Goal: Communication & Community: Answer question/provide support

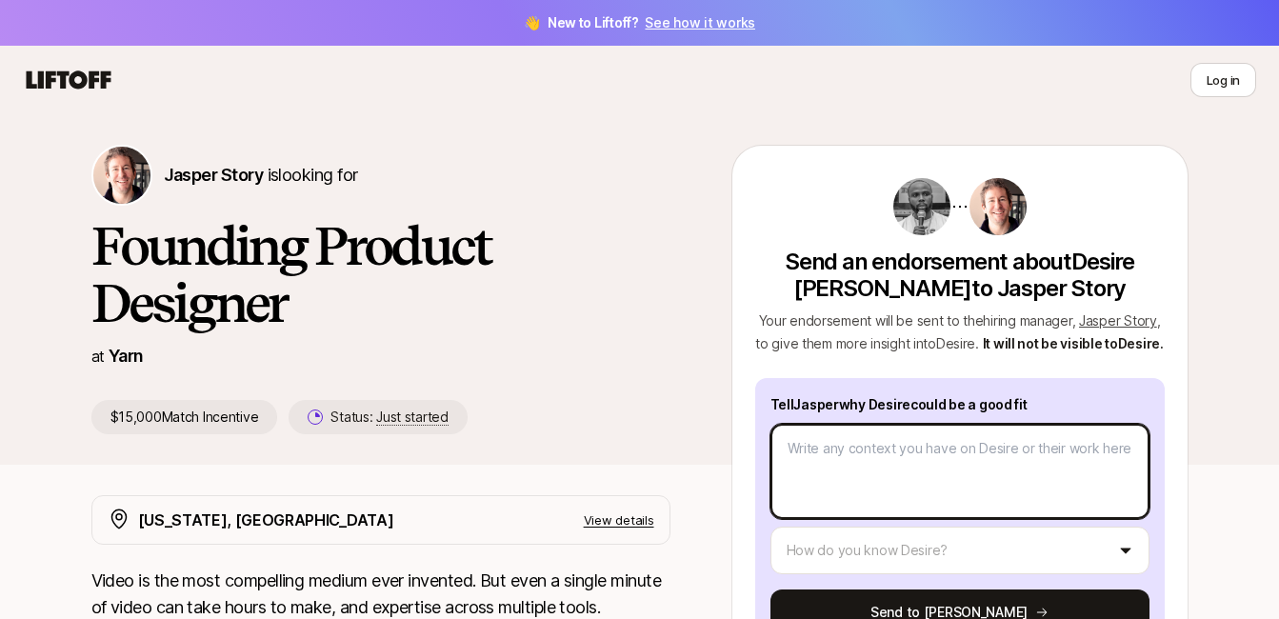
type textarea "D"
type textarea "x"
type textarea "De"
type textarea "x"
type textarea "Des"
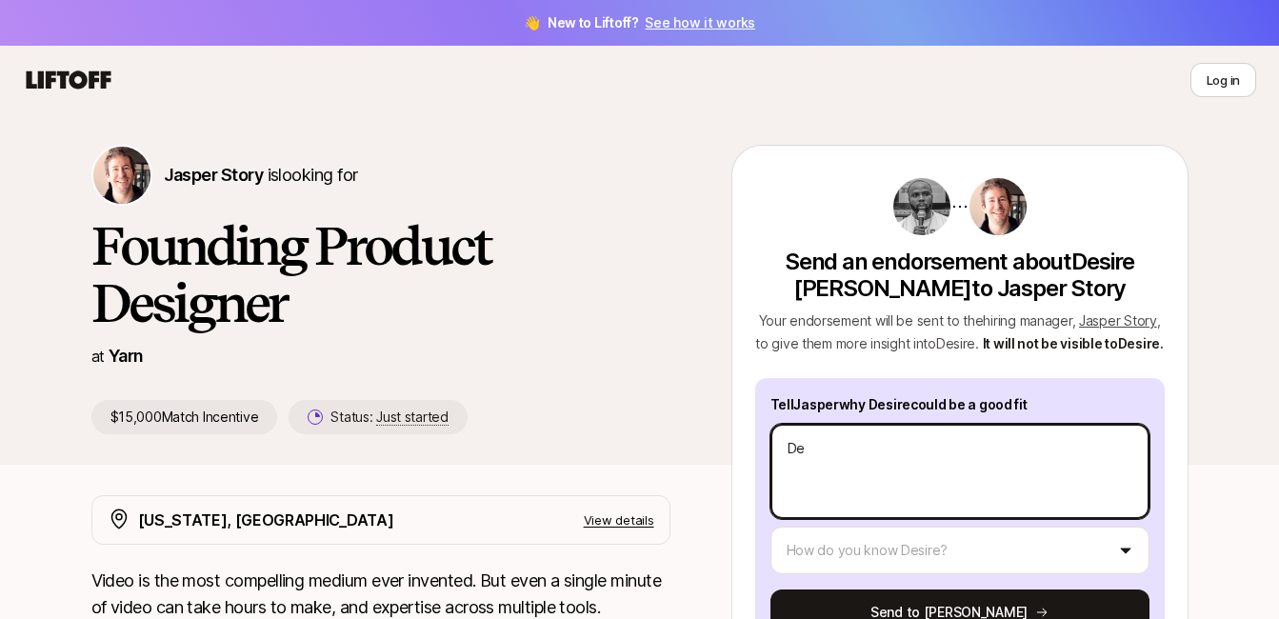
type textarea "x"
type textarea "Desi"
type textarea "x"
type textarea "[PERSON_NAME]"
type textarea "x"
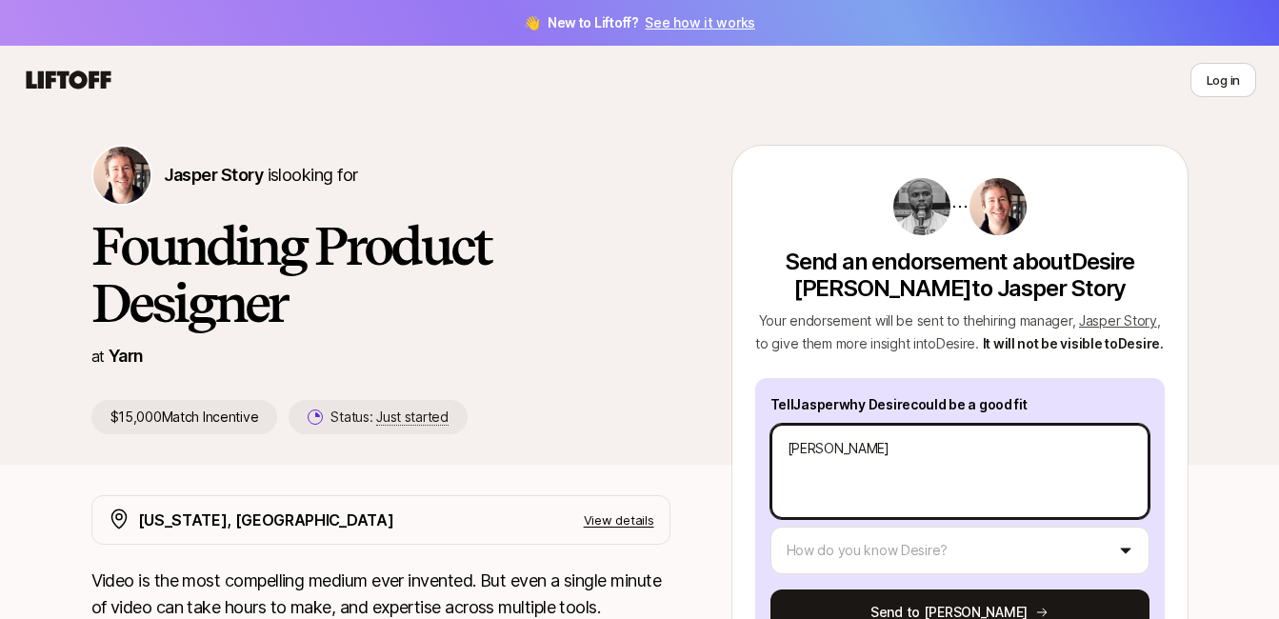
type textarea "Desire"
type textarea "x"
type textarea "Desire"
type textarea "x"
type textarea "Desire i"
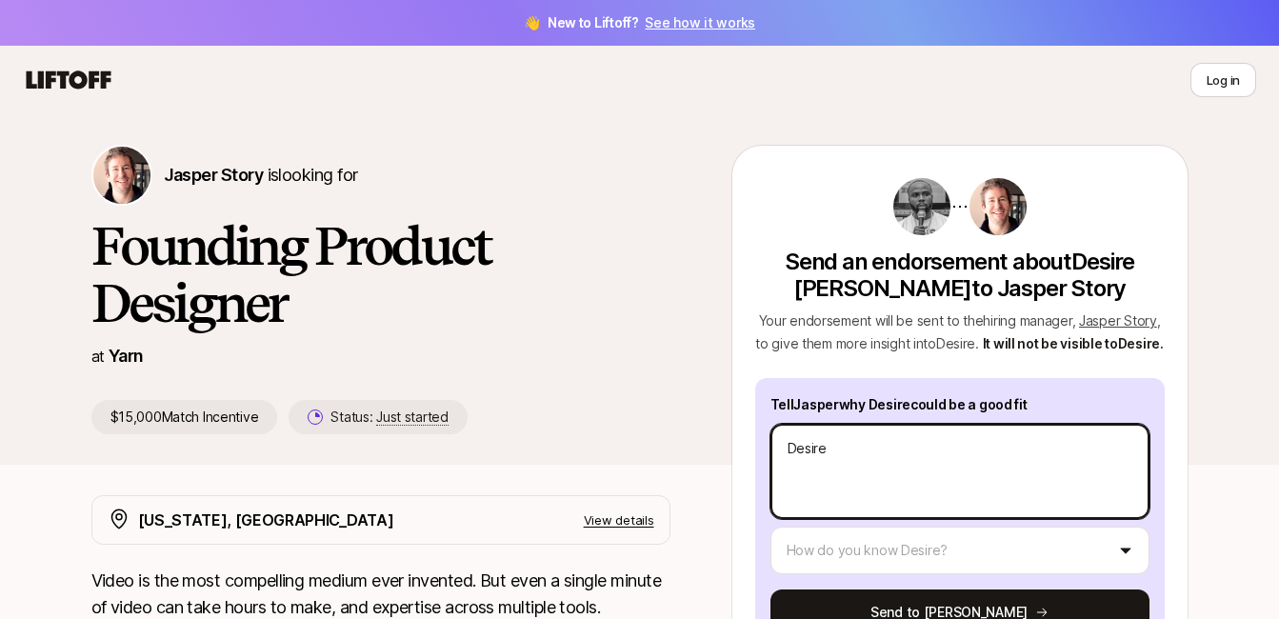
type textarea "x"
type textarea "Desire is"
type textarea "x"
type textarea "Desire is"
type textarea "x"
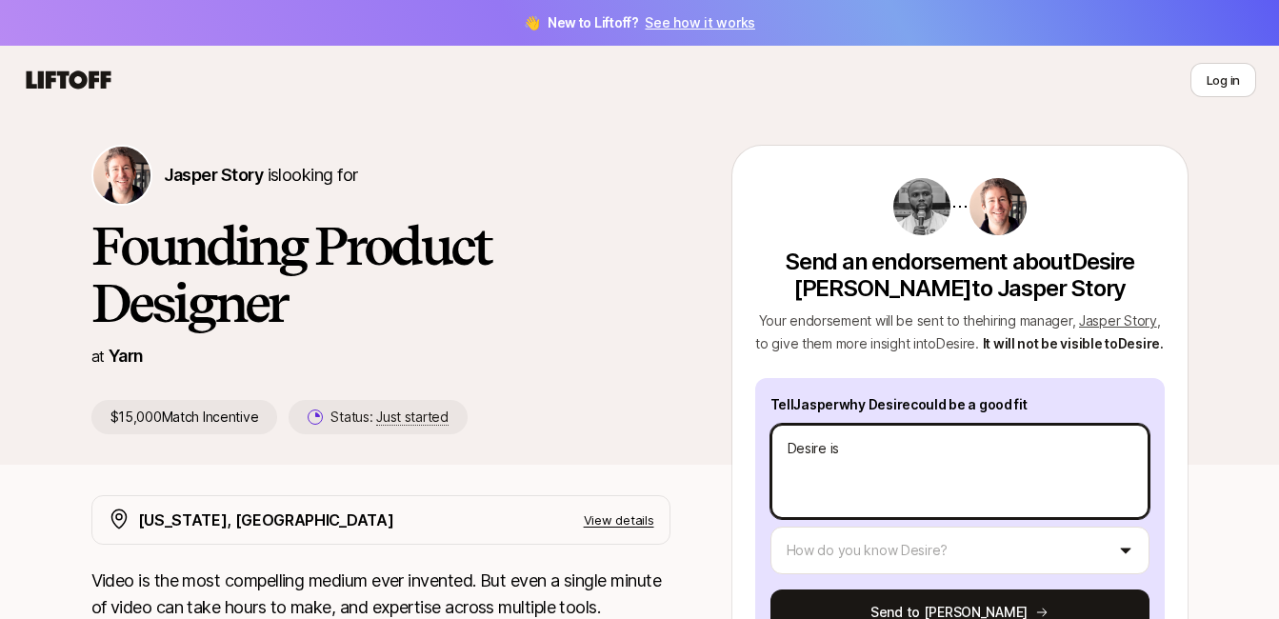
type textarea "Desire is a"
type textarea "x"
type textarea "Desire is a"
type textarea "x"
type textarea "Desire is a w"
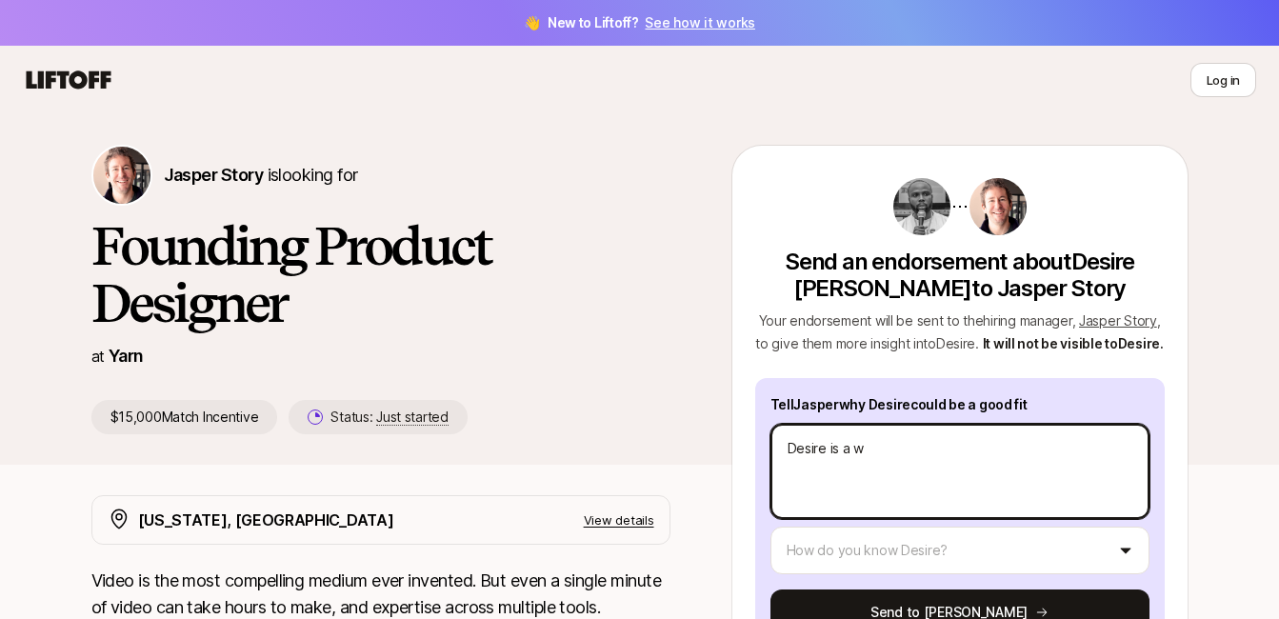
type textarea "x"
type textarea "Desire is a we"
type textarea "x"
type textarea "Desire is a wel"
type textarea "x"
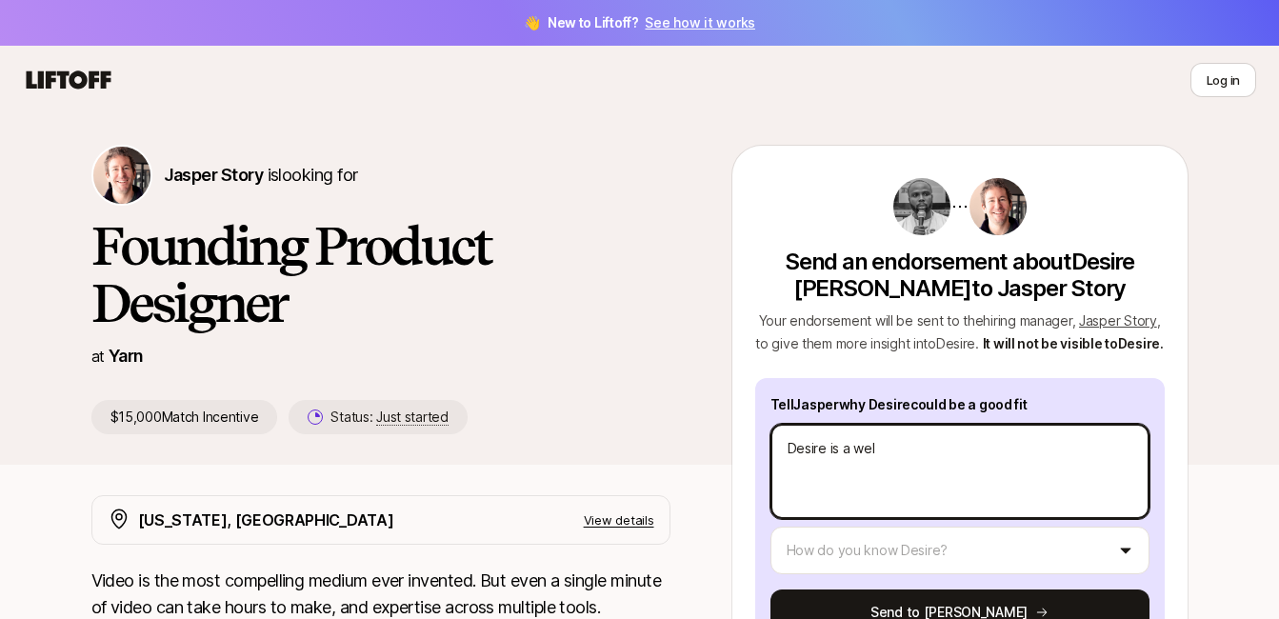
type textarea "Desire is a well"
type textarea "x"
type textarea "Desire is a well"
type textarea "x"
type textarea "Desire is a well r"
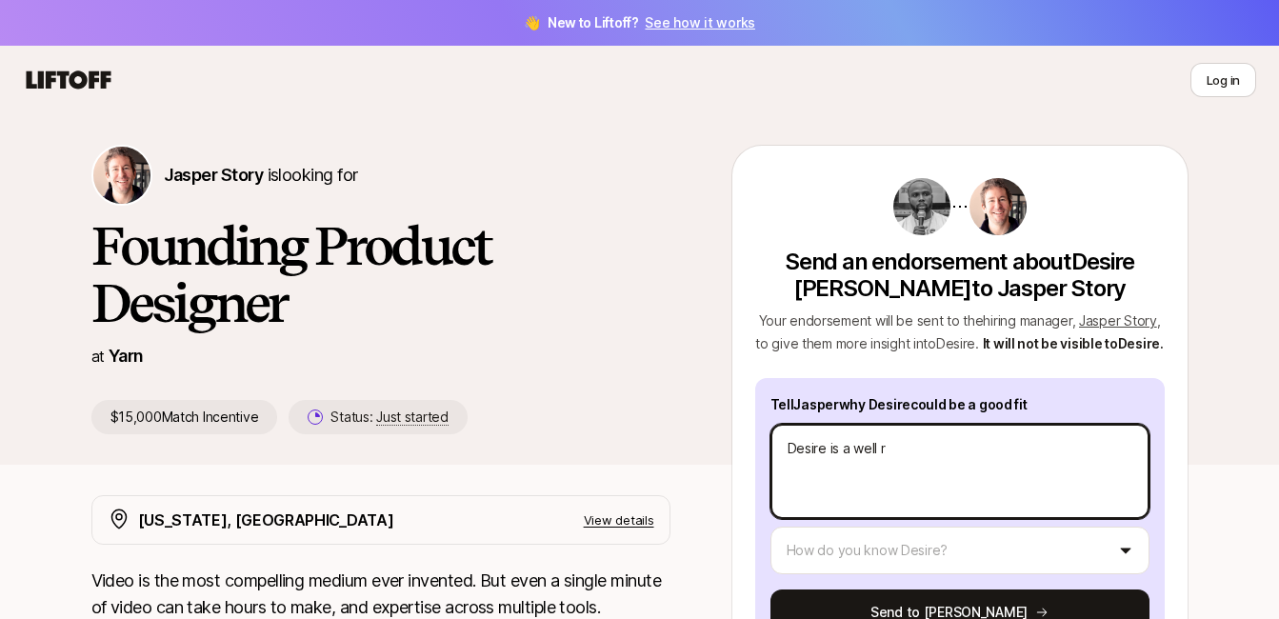
type textarea "x"
type textarea "Desire is a well ro"
type textarea "x"
type textarea "Desire is a well rou"
type textarea "x"
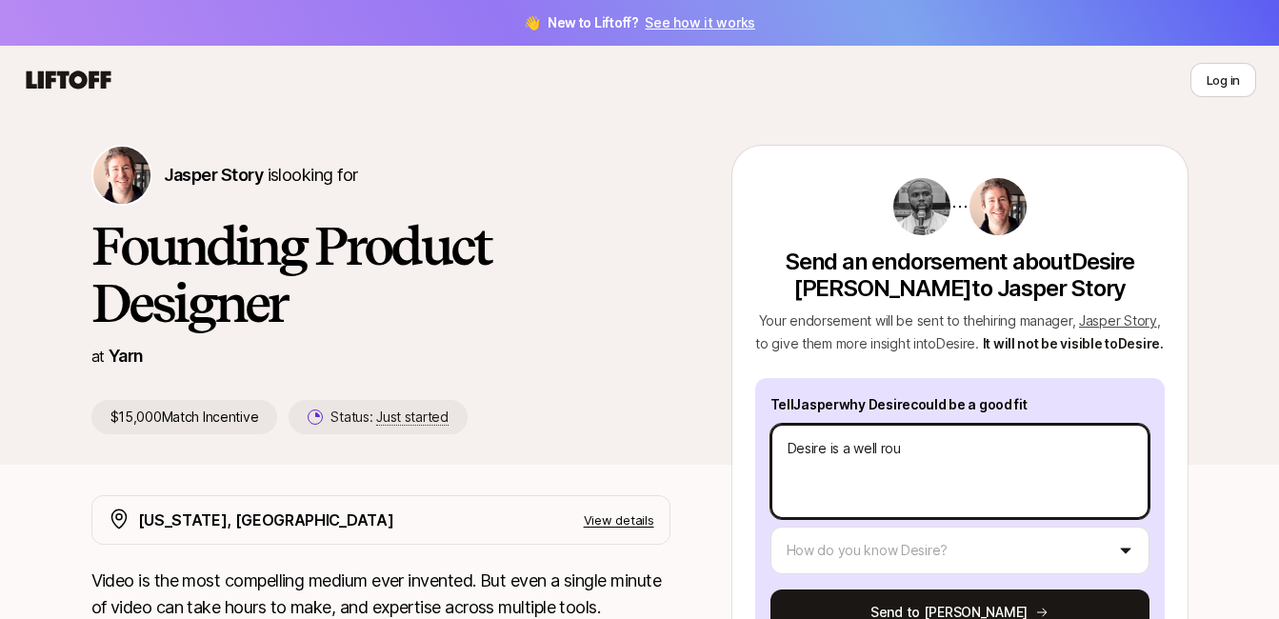
type textarea "Desire is a well roun"
type textarea "x"
type textarea "Desire is a well round"
type textarea "x"
type textarea "Desire is a well rounde"
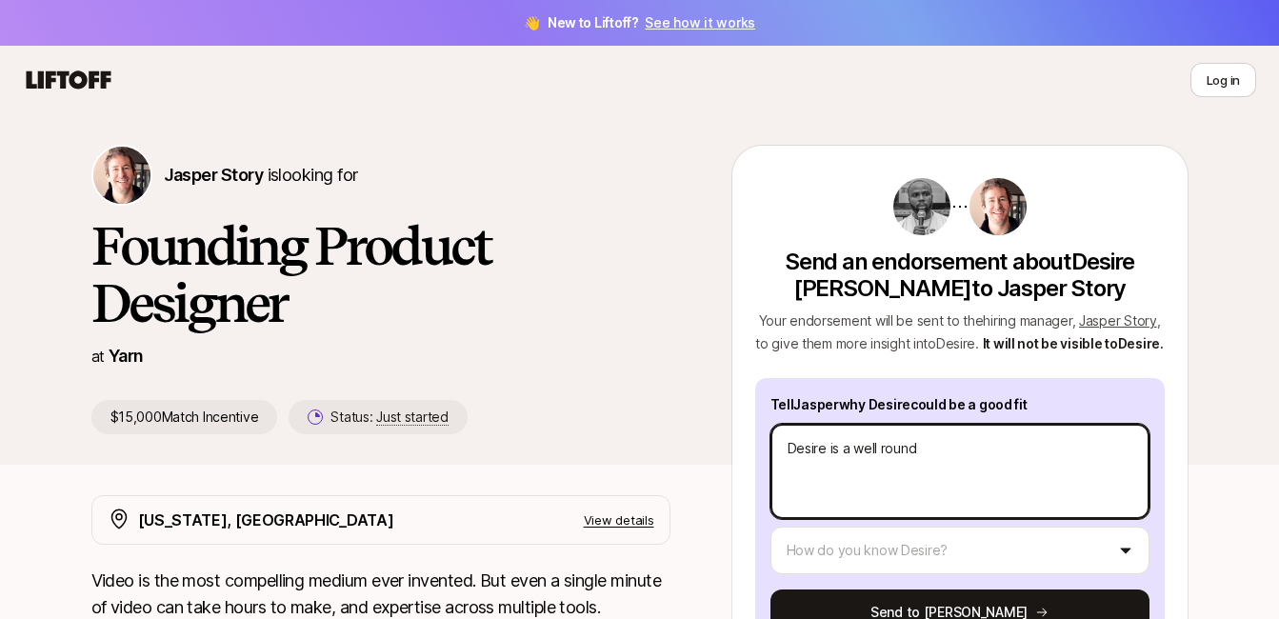
type textarea "x"
type textarea "Desire is a well rounded"
type textarea "x"
type textarea "Desire is a well rounded"
type textarea "x"
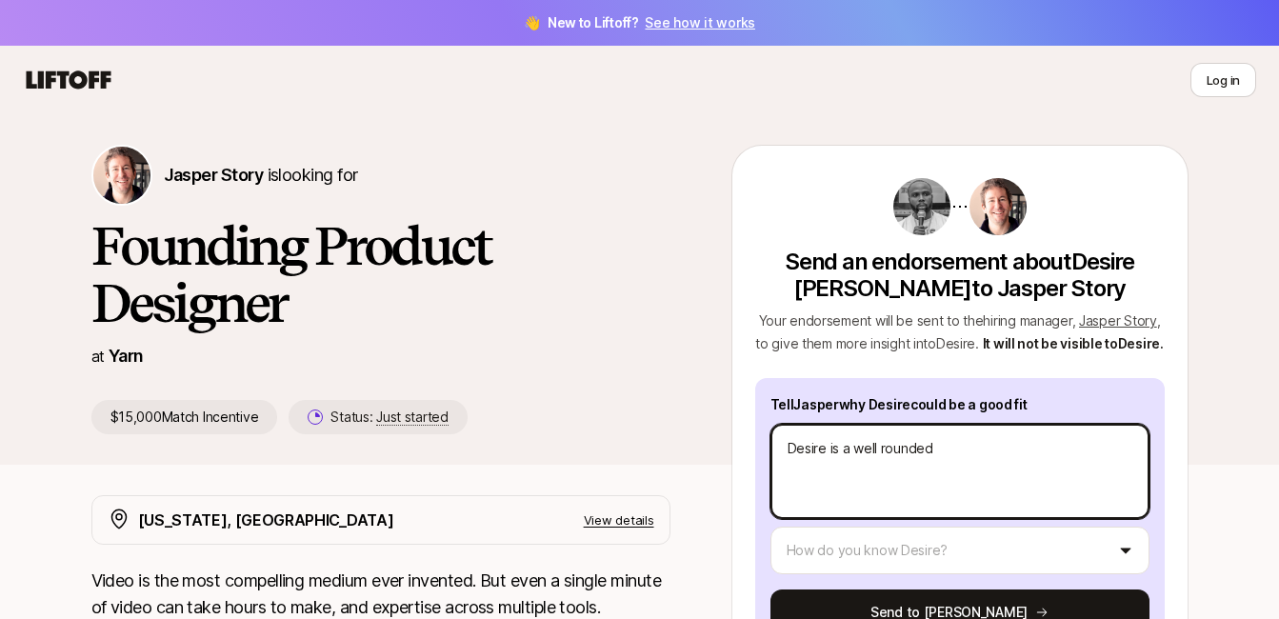
type textarea "Desire is a well rounded d"
type textarea "x"
type textarea "Desire is a well rounded de"
type textarea "x"
type textarea "Desire is a well rounded des"
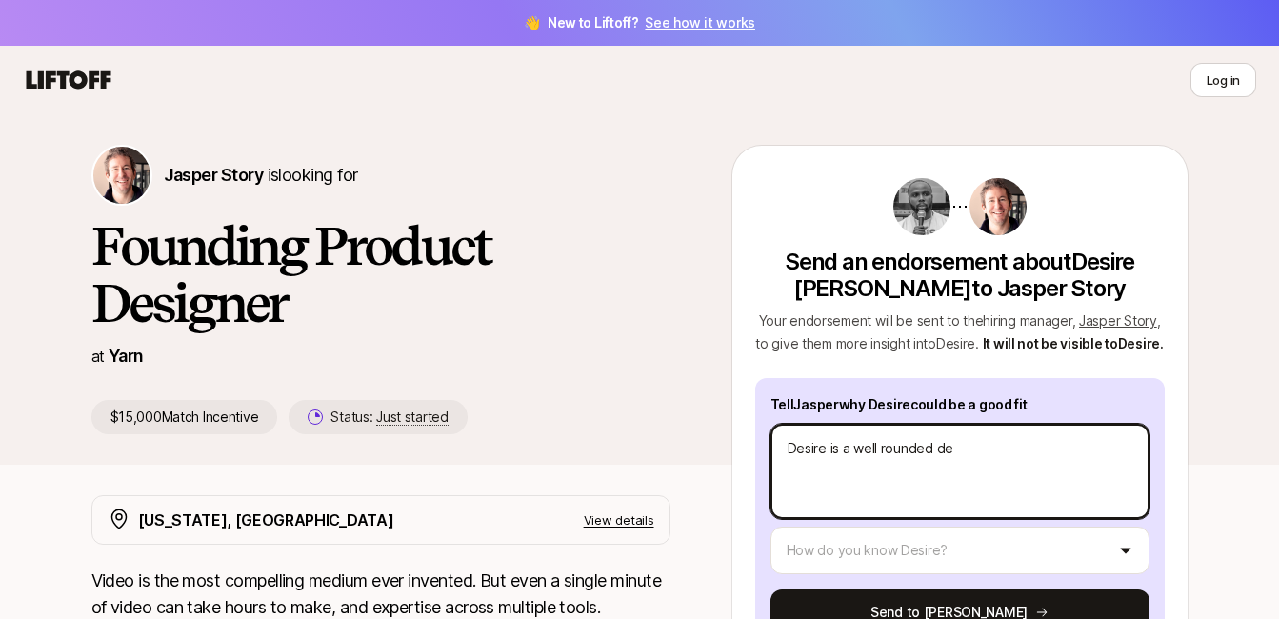
type textarea "x"
type textarea "Desire is a well rounded desi"
type textarea "x"
type textarea "Desire is a well rounded desig"
type textarea "x"
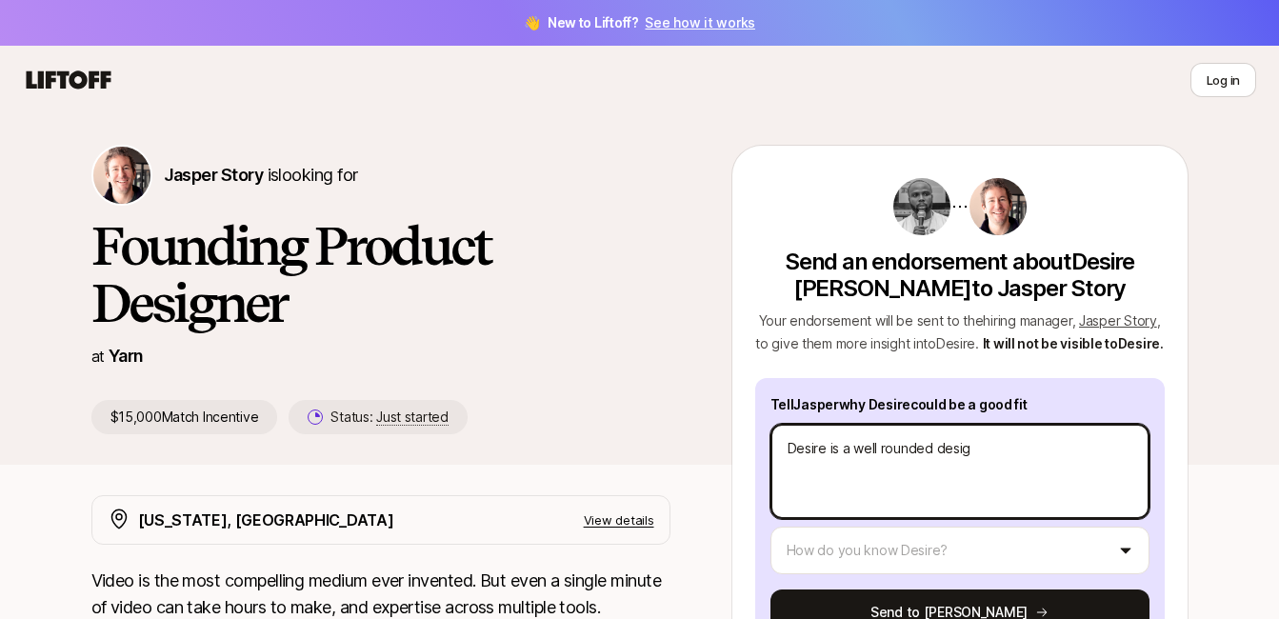
type textarea "Desire is a well rounded design"
type textarea "x"
type textarea "Desire is a well rounded designe"
type textarea "x"
type textarea "Desire is a well rounded designer"
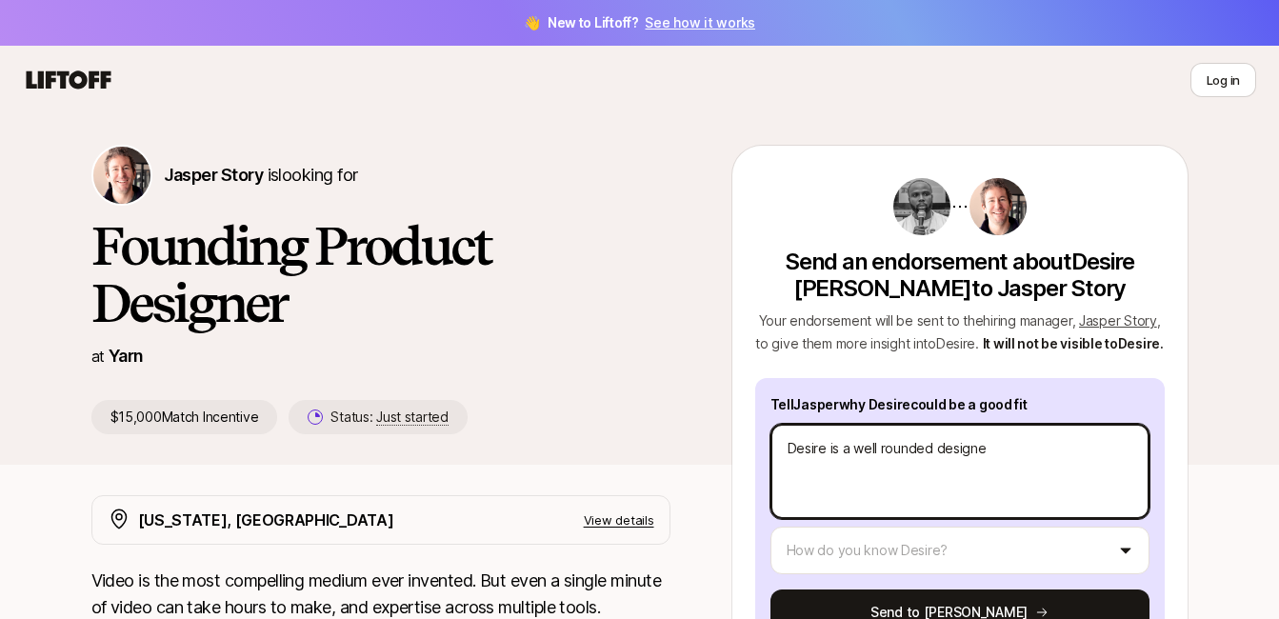
type textarea "x"
type textarea "Desire is a well rounded designer"
type textarea "x"
type textarea "Desire is a well rounded designer w"
type textarea "x"
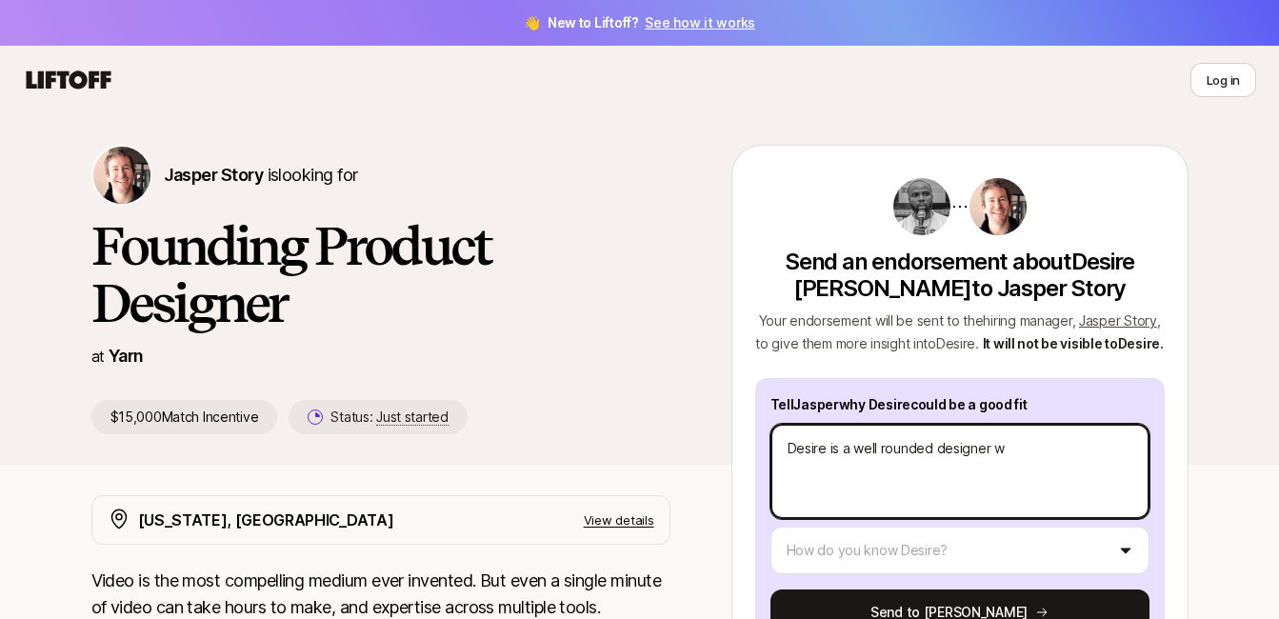
type textarea "Desire is a well rounded designer wi"
type textarea "x"
type textarea "Desire is a well rounded designer wit"
type textarea "x"
type textarea "Desire is a well rounded designer with"
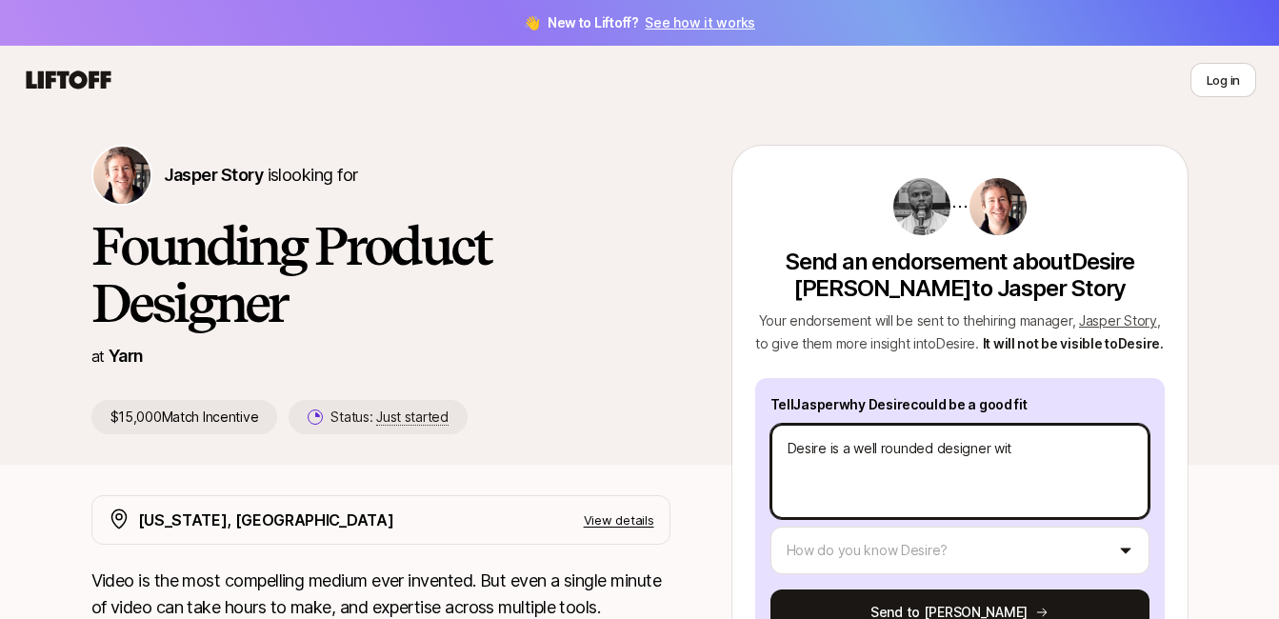
type textarea "x"
type textarea "Desire is a well rounded designer with"
type textarea "x"
type textarea "Desire is a well rounded designer with g"
type textarea "x"
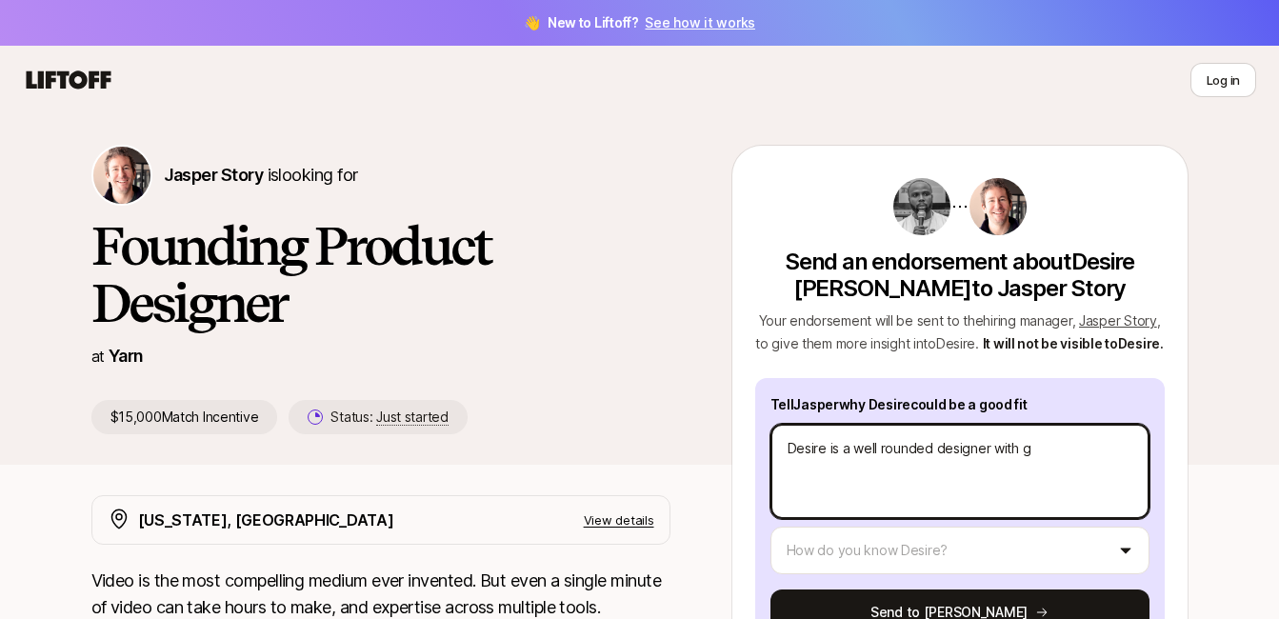
type textarea "Desire is a well rounded designer with go"
type textarea "x"
type textarea "Desire is a well rounded designer with goo"
type textarea "x"
type textarea "Desire is a well rounded designer with good"
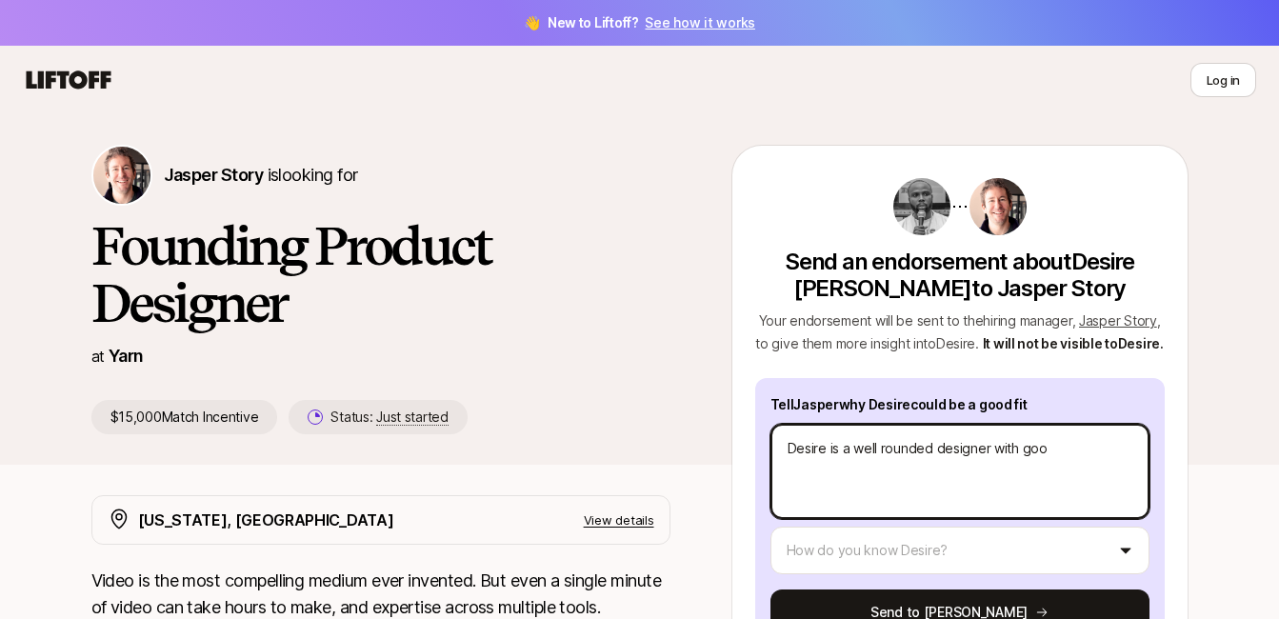
type textarea "x"
type textarea "Desire is a well rounded designer with good"
type textarea "x"
type textarea "Desire is a well rounded designer with good d"
type textarea "x"
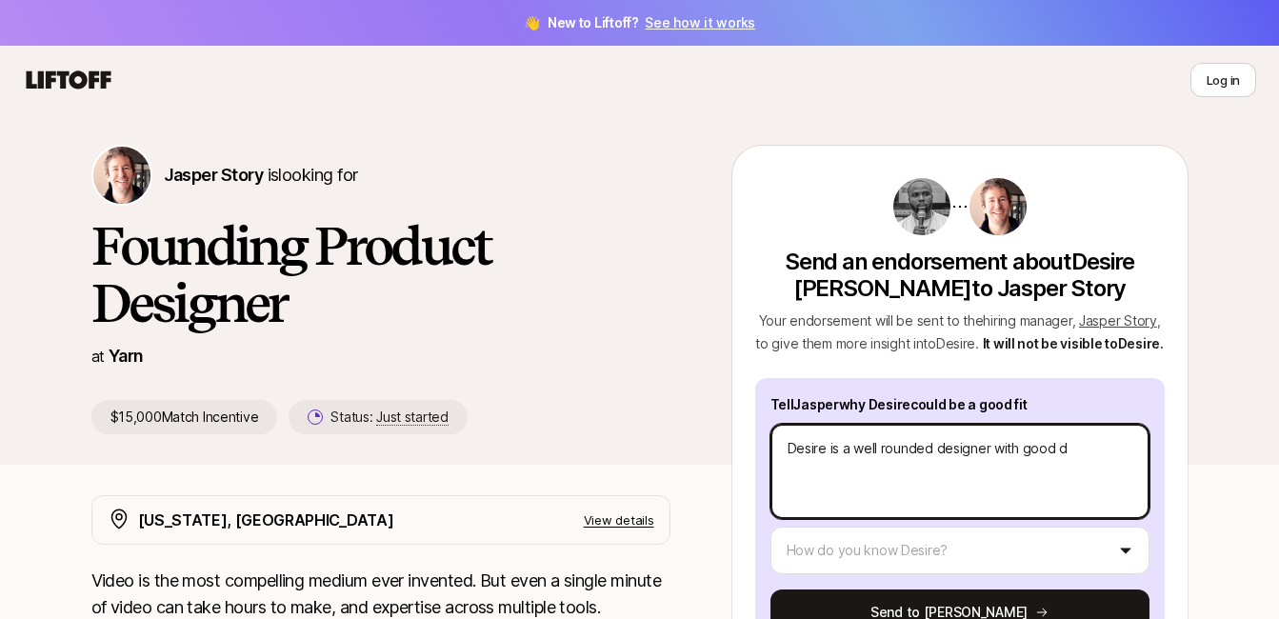
type textarea "Desire is a well rounded designer with good de"
type textarea "x"
type textarea "Desire is a well rounded designer with good des"
type textarea "x"
type textarea "Desire is a well rounded designer with good desi"
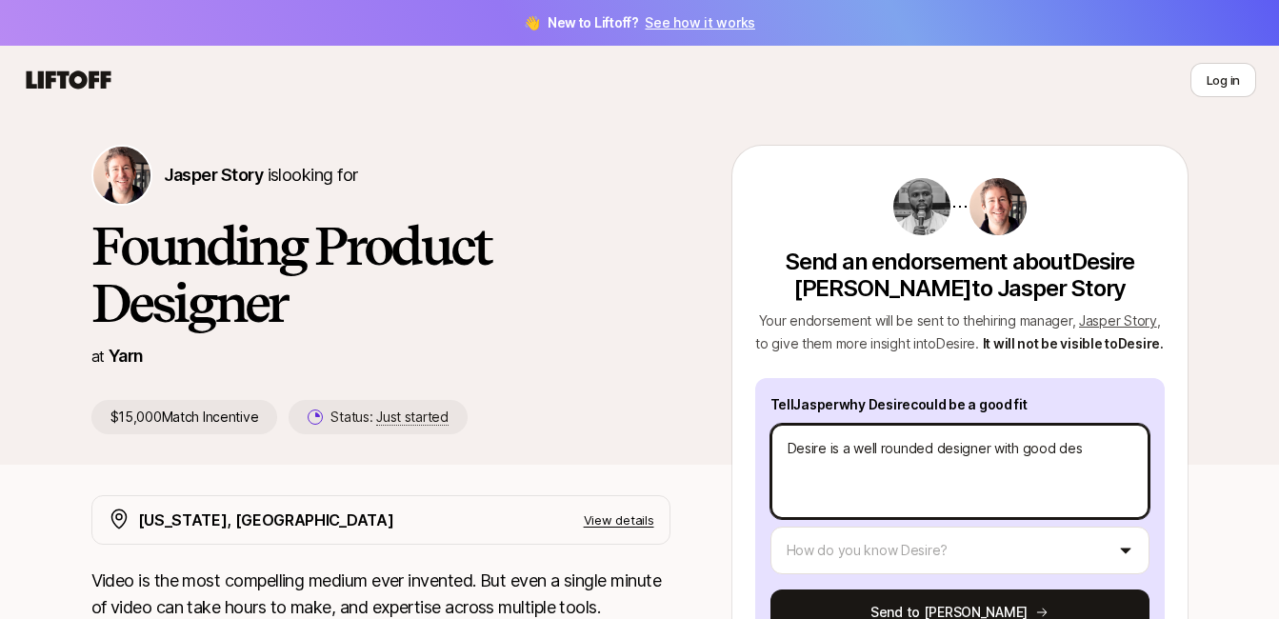
type textarea "x"
type textarea "Desire is a well rounded designer with good desig"
type textarea "x"
type textarea "Desire is a well rounded designer with good design"
type textarea "x"
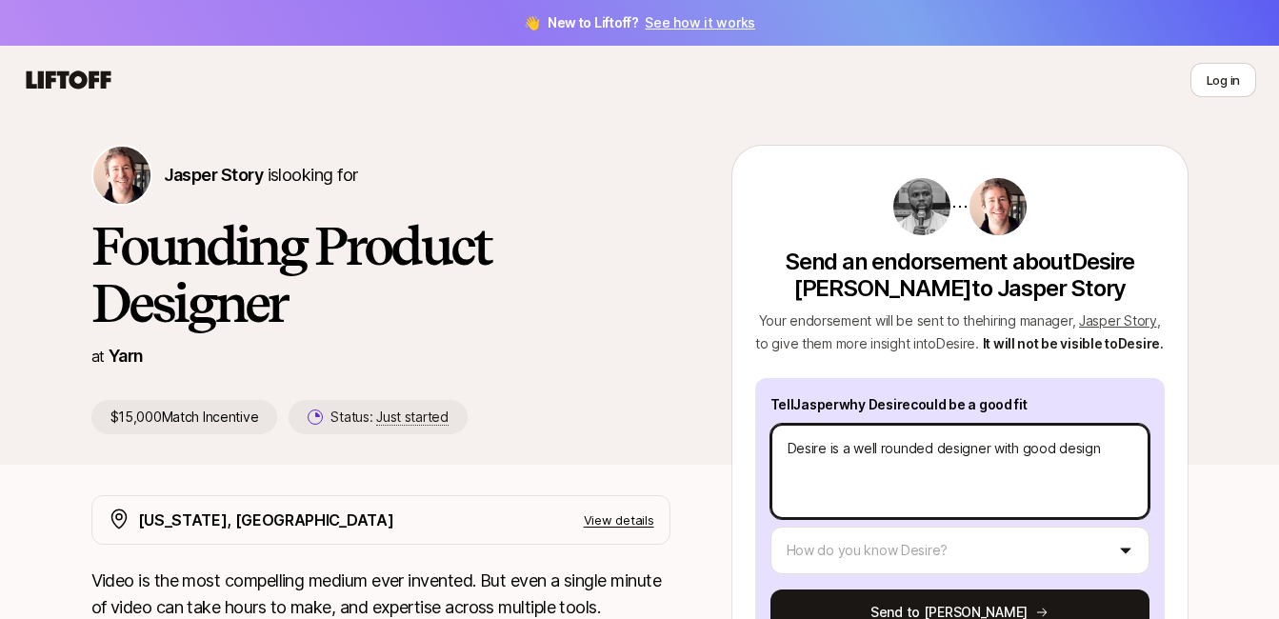
type textarea "Desire is a well rounded designer with good design"
type textarea "x"
type textarea "Desire is a well rounded designer with good design s"
type textarea "x"
type textarea "Desire is a well rounded designer with good design se"
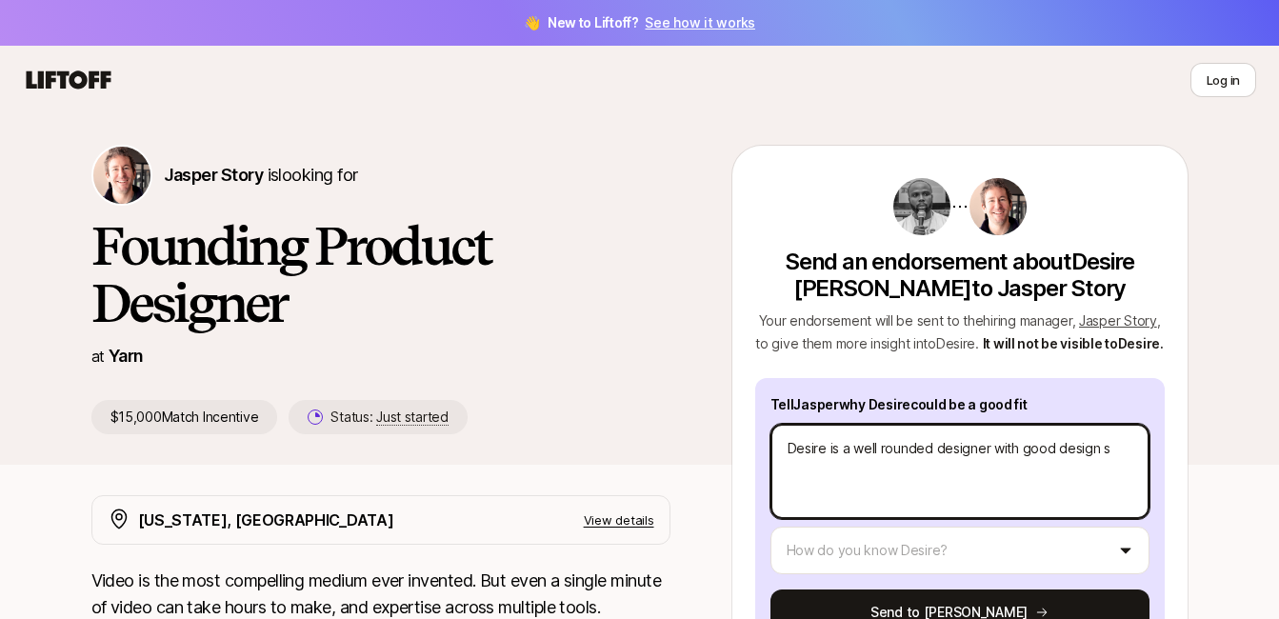
type textarea "x"
type textarea "Desire is a well rounded designer with good design sen"
type textarea "x"
type textarea "Desire is a well rounded designer with good design sens"
type textarea "x"
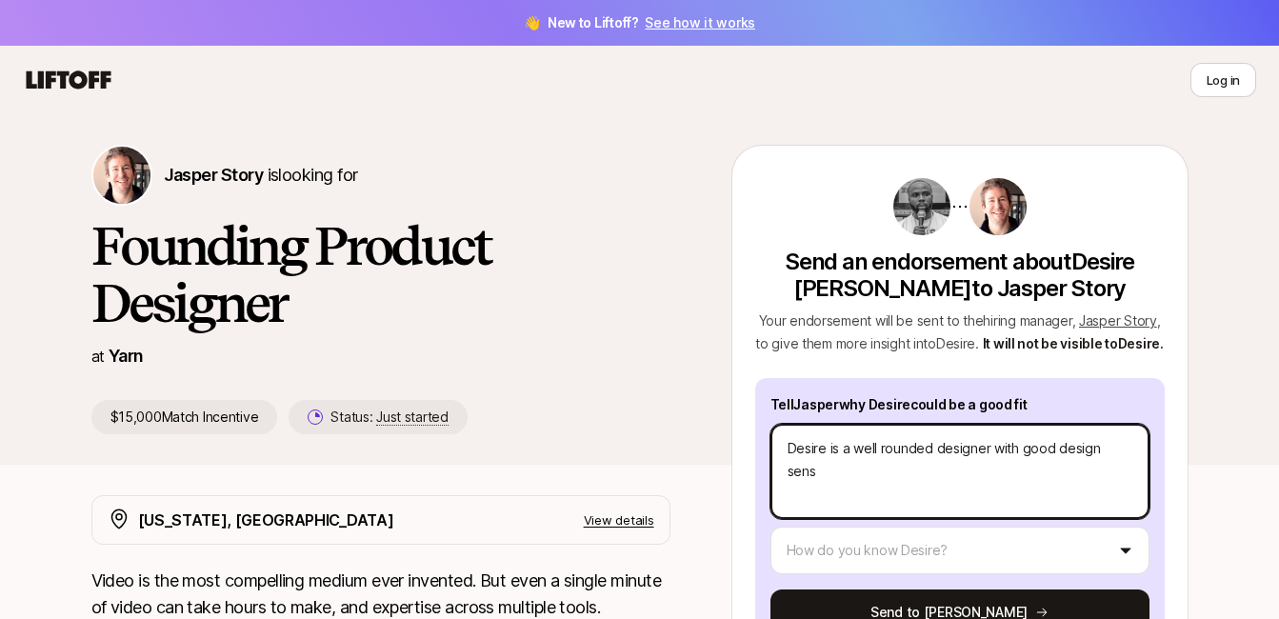
type textarea "Desire is a well rounded designer with good design sense"
type textarea "x"
type textarea "Desire is a well rounded designer with good design sense,"
type textarea "x"
type textarea "Desire is a well rounded designer with good design sense,"
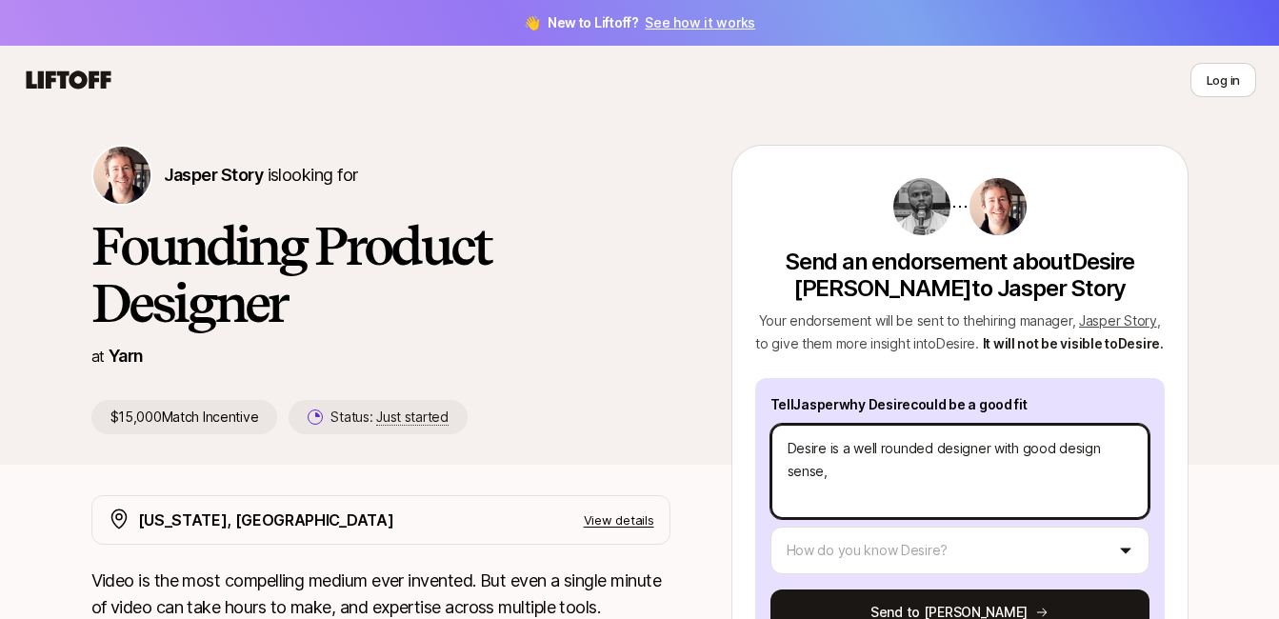
type textarea "x"
type textarea "Desire is a well rounded designer with good design sense, a"
type textarea "x"
type textarea "Desire is a well rounded designer with good design sense, an"
type textarea "x"
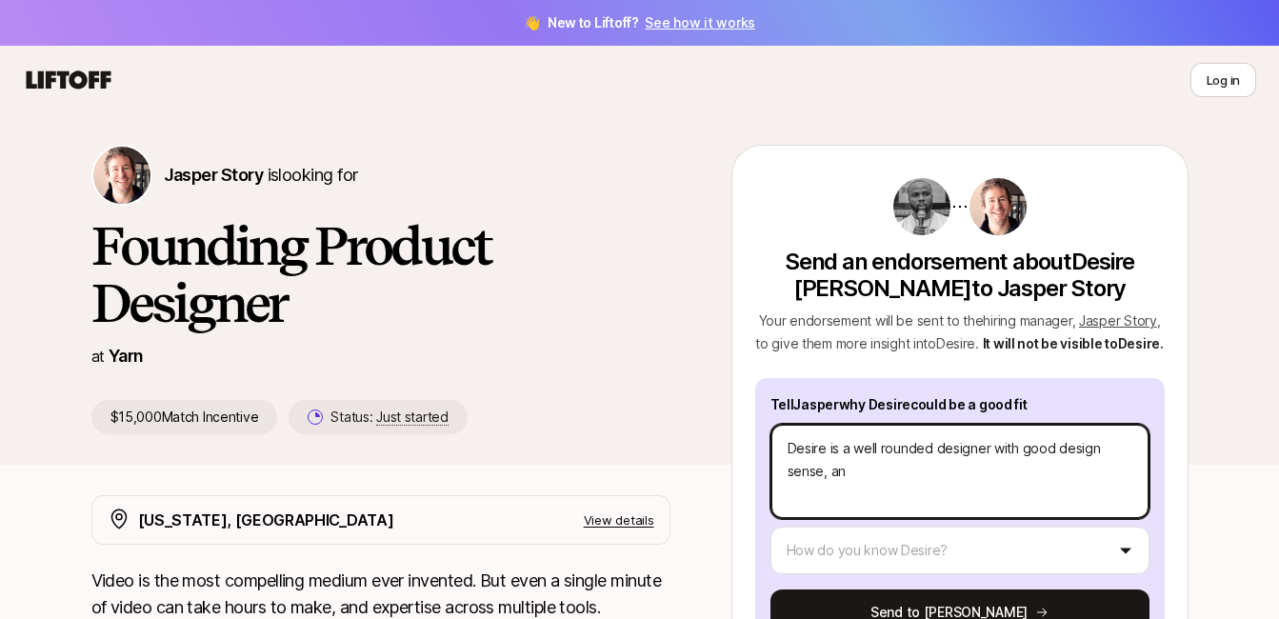
type textarea "Desire is a well rounded designer with good design sense, and"
type textarea "x"
type textarea "Desire is a well rounded designer with good design sense, and"
type textarea "x"
type textarea "Desire is a well rounded designer with good design sense, and m"
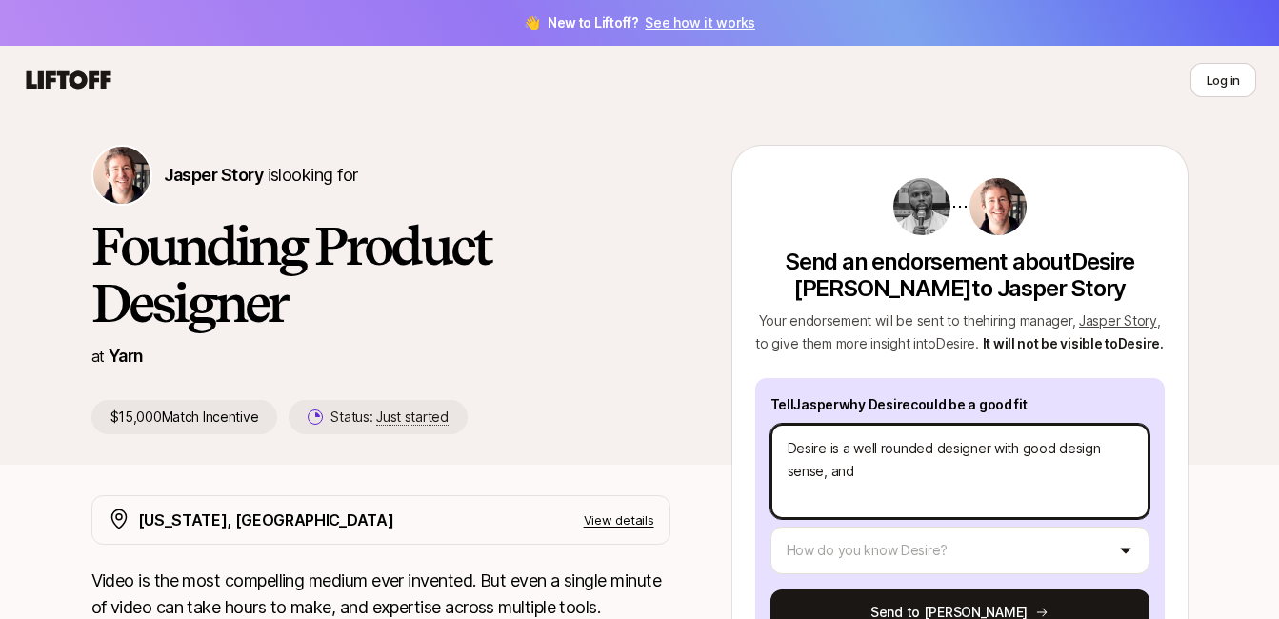
type textarea "x"
type textarea "Desire is a well rounded designer with good design sense, and ma"
type textarea "x"
type textarea "Desire is a well rounded designer with good design sense, and mas"
type textarea "x"
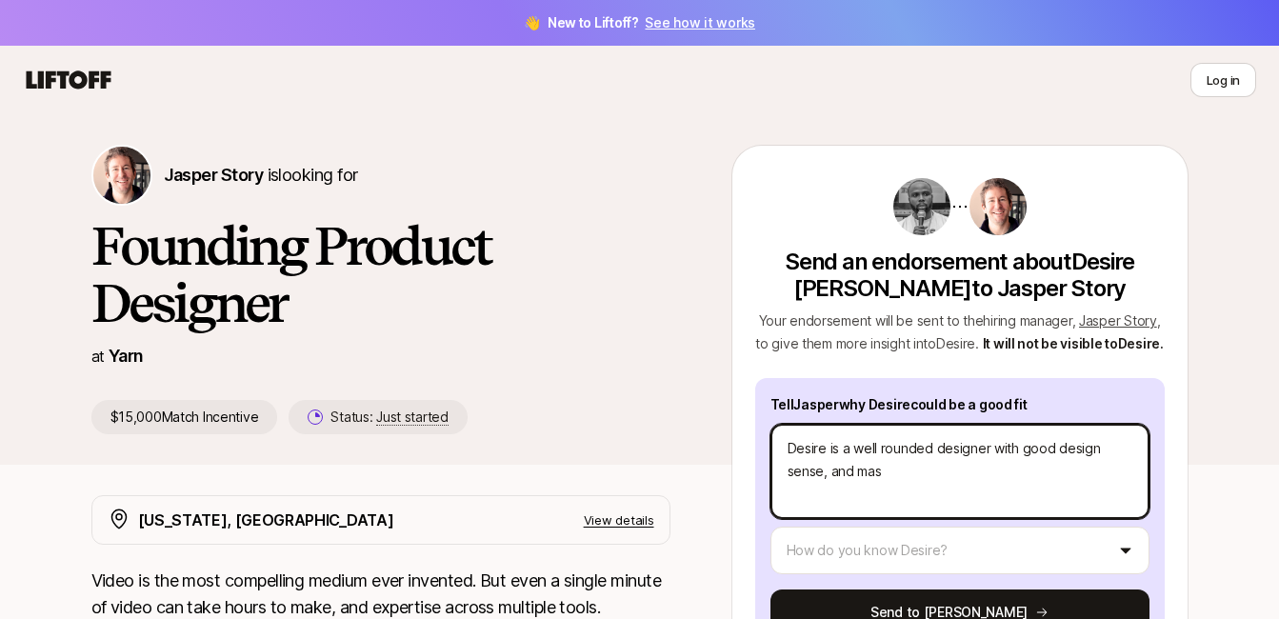
type textarea "Desire is a well rounded designer with good design sense, and mast"
type textarea "x"
type textarea "Desire is a well rounded designer with good design sense, and maste"
type textarea "x"
type textarea "Desire is a well rounded designer with good design sense, and master"
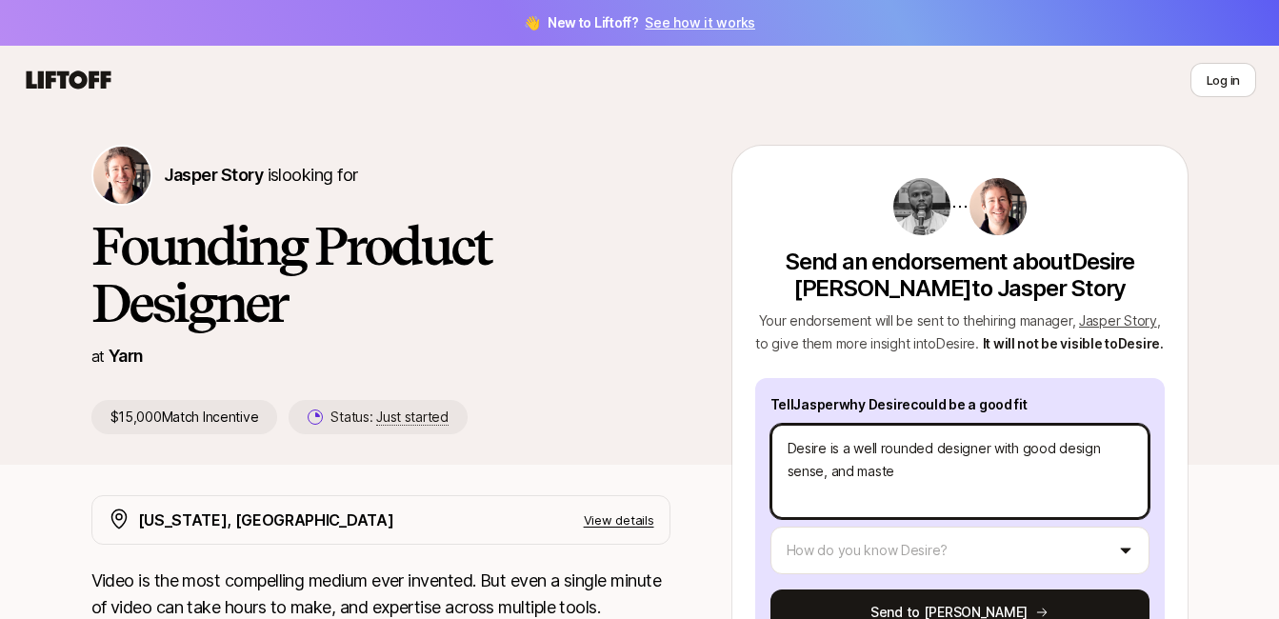
type textarea "x"
type textarea "Desire is a well rounded designer with good design sense, and master"
type textarea "x"
type textarea "Desire is a well rounded designer with good design sense, and master c"
type textarea "x"
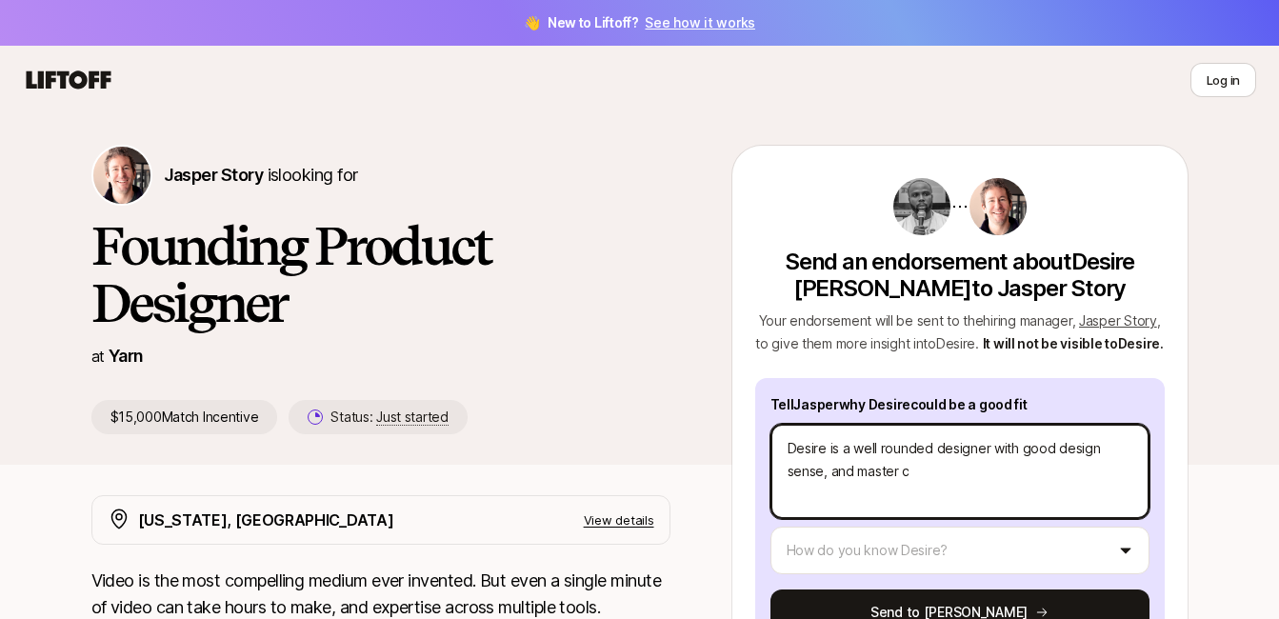
type textarea "Desire is a well rounded designer with good design sense, and master cl"
type textarea "x"
type textarea "Desire is a well rounded designer with good design sense, and master cla"
type textarea "x"
type textarea "Desire is a well rounded designer with good design sense, and master clas"
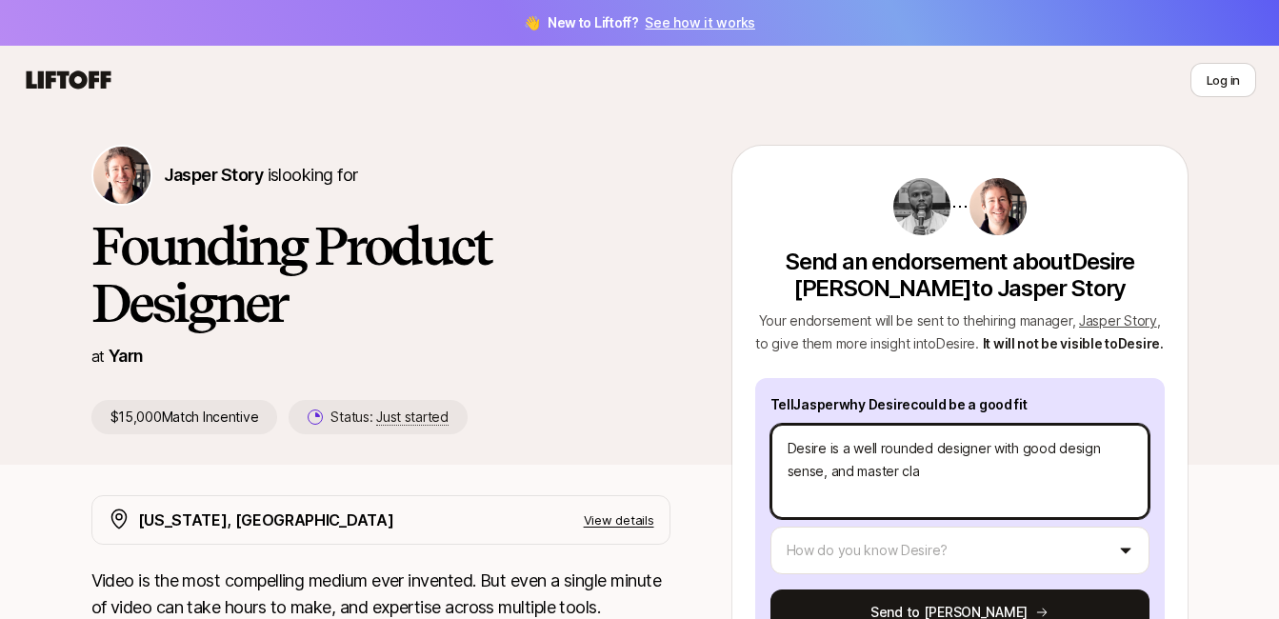
type textarea "x"
type textarea "Desire is a well rounded designer with good design sense, and master class"
type textarea "x"
type textarea "Desire is a well rounded designer with good design sense, and master class"
type textarea "x"
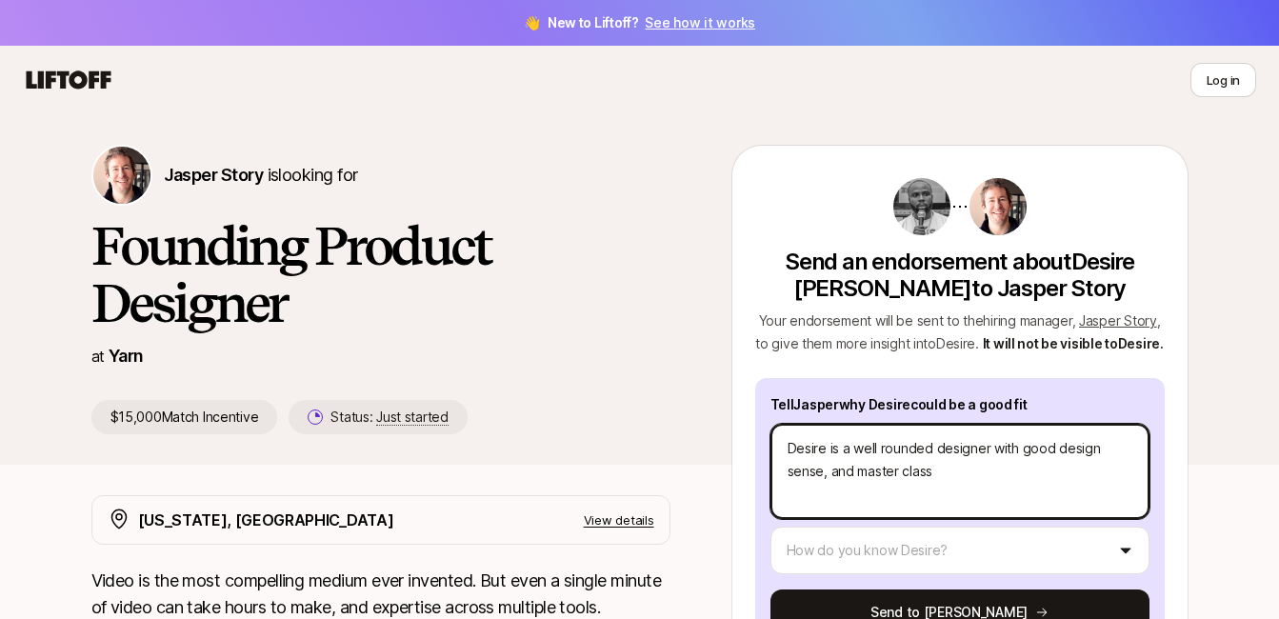
type textarea "Desire is a well rounded designer with good design sense, and master class c"
type textarea "x"
type textarea "Desire is a well rounded designer with good design sense, and master class co"
type textarea "x"
type textarea "Desire is a well rounded designer with good design sense, and master class com"
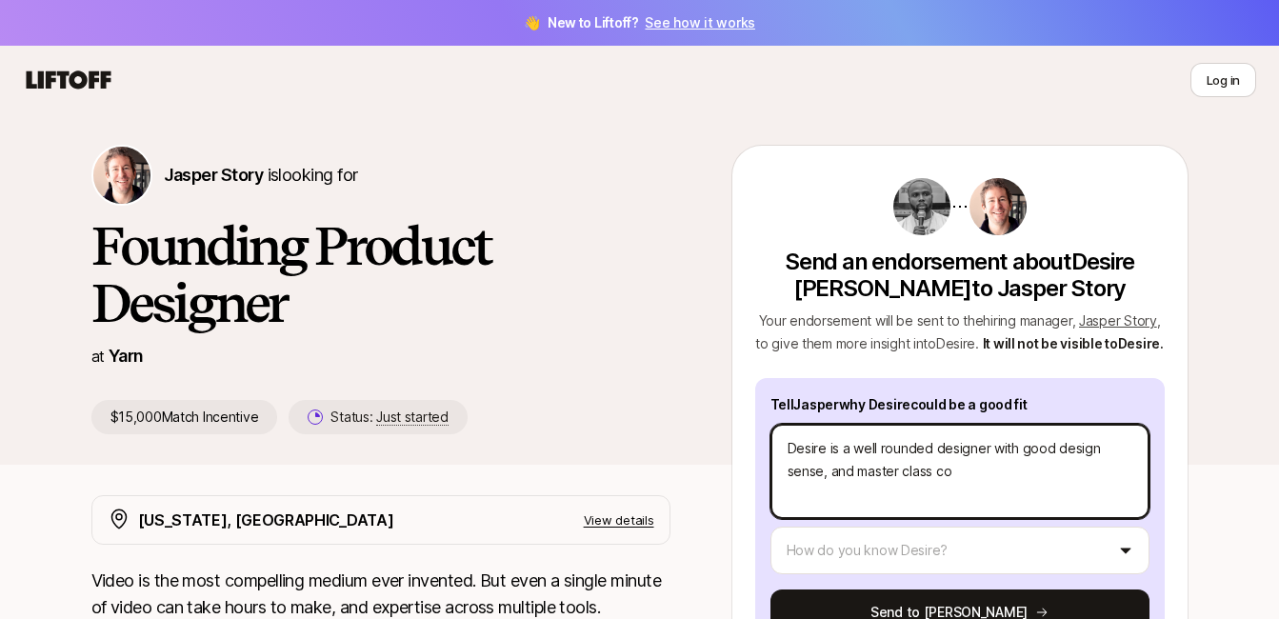
type textarea "x"
type textarea "Desire is a well rounded designer with good design sense, and master class comm"
type textarea "x"
type textarea "Desire is a well rounded designer with good design sense, and master class commu"
type textarea "x"
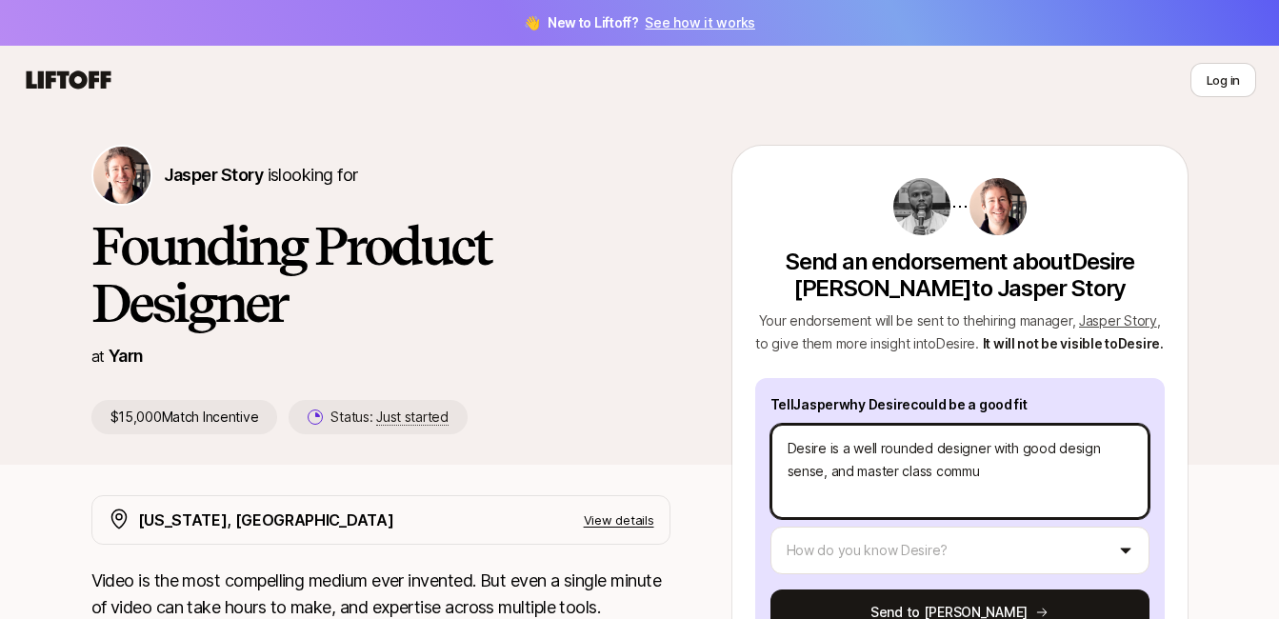
type textarea "Desire is a well rounded designer with good design sense, and master class comm…"
type textarea "x"
type textarea "Desire is a well rounded designer with good design sense, and master class comm…"
type textarea "x"
type textarea "Desire is a well rounded designer with good design sense, and master class comm…"
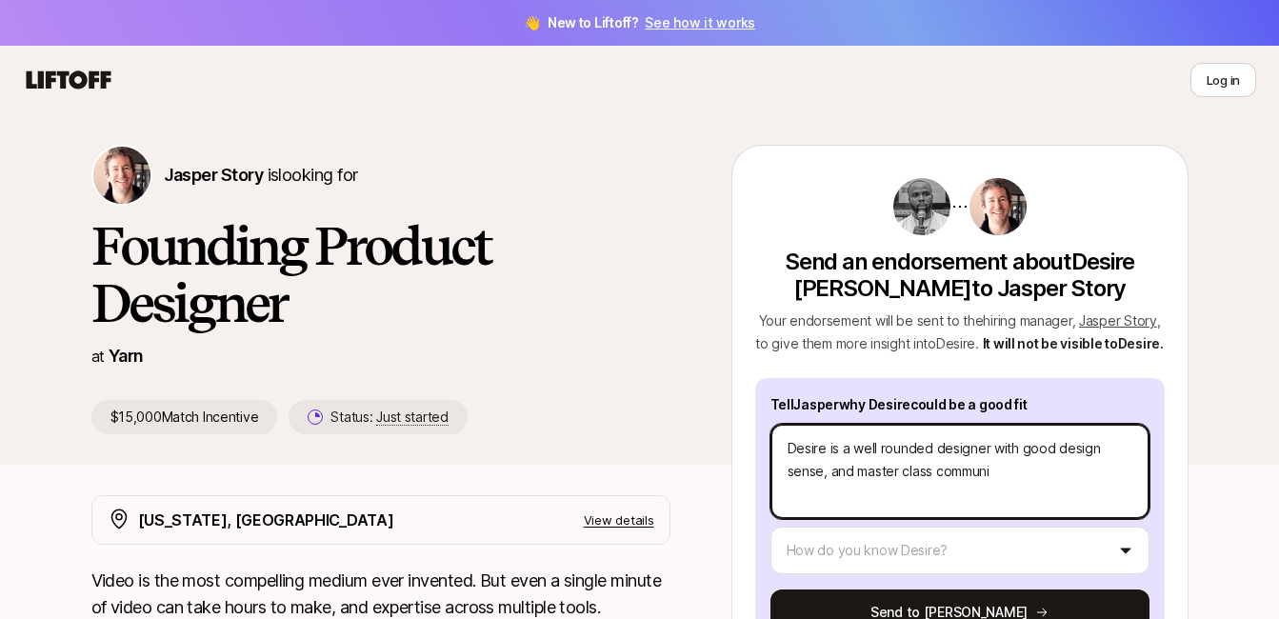
type textarea "x"
type textarea "Desire is a well rounded designer with good design sense, and master class comm…"
type textarea "x"
type textarea "Desire is a well rounded designer with good design sense, and master class comm…"
type textarea "x"
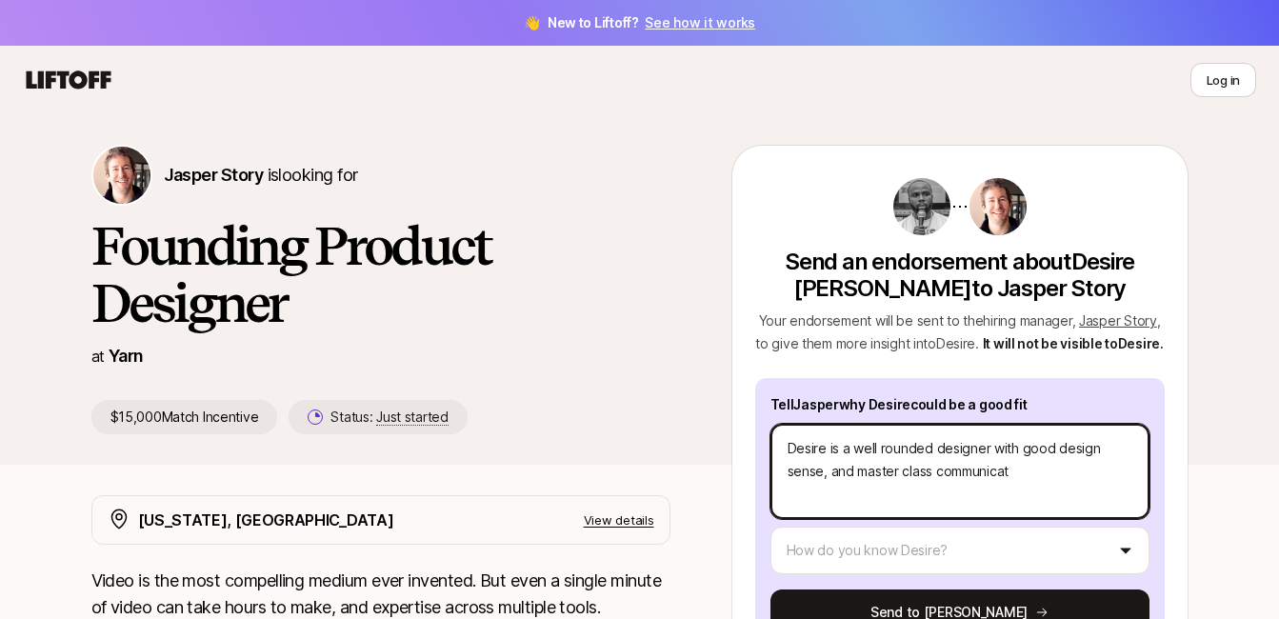
type textarea "Desire is a well rounded designer with good design sense, and master class comm…"
type textarea "x"
type textarea "Desire is a well rounded designer with good design sense, and master class comm…"
type textarea "x"
type textarea "Desire is a well rounded designer with good design sense, and master class comm…"
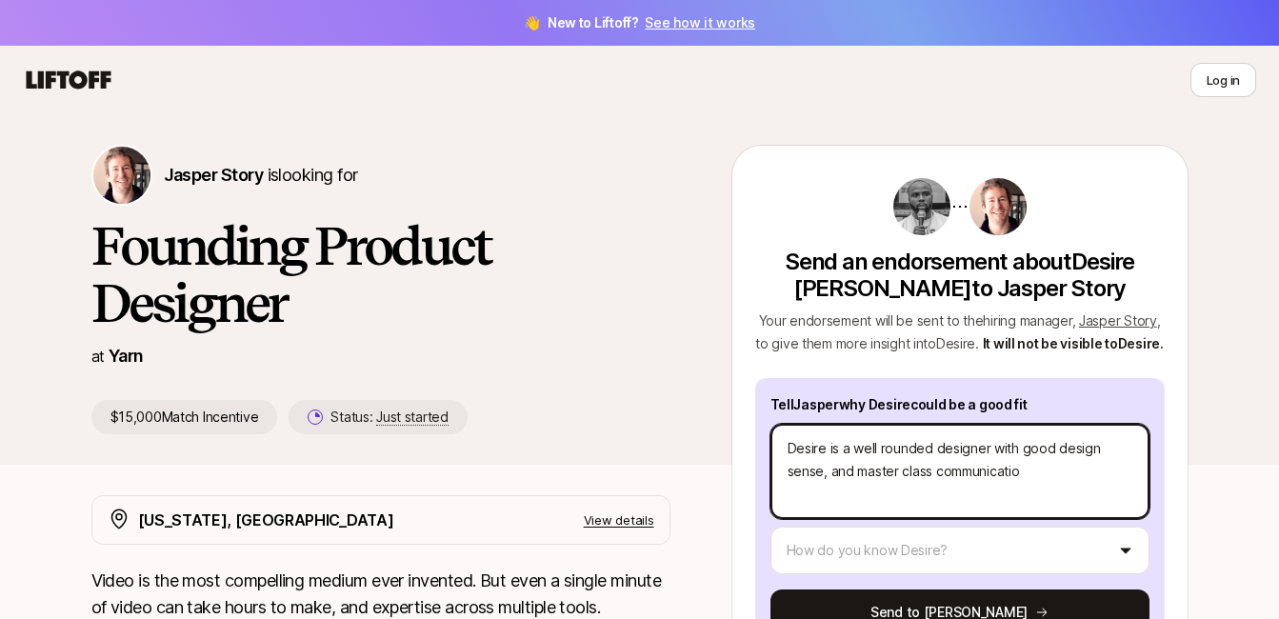
type textarea "x"
type textarea "Desire is a well rounded designer with good design sense, and master class comm…"
type textarea "x"
type textarea "Desire is a well rounded designer with good design sense, and master class comm…"
type textarea "x"
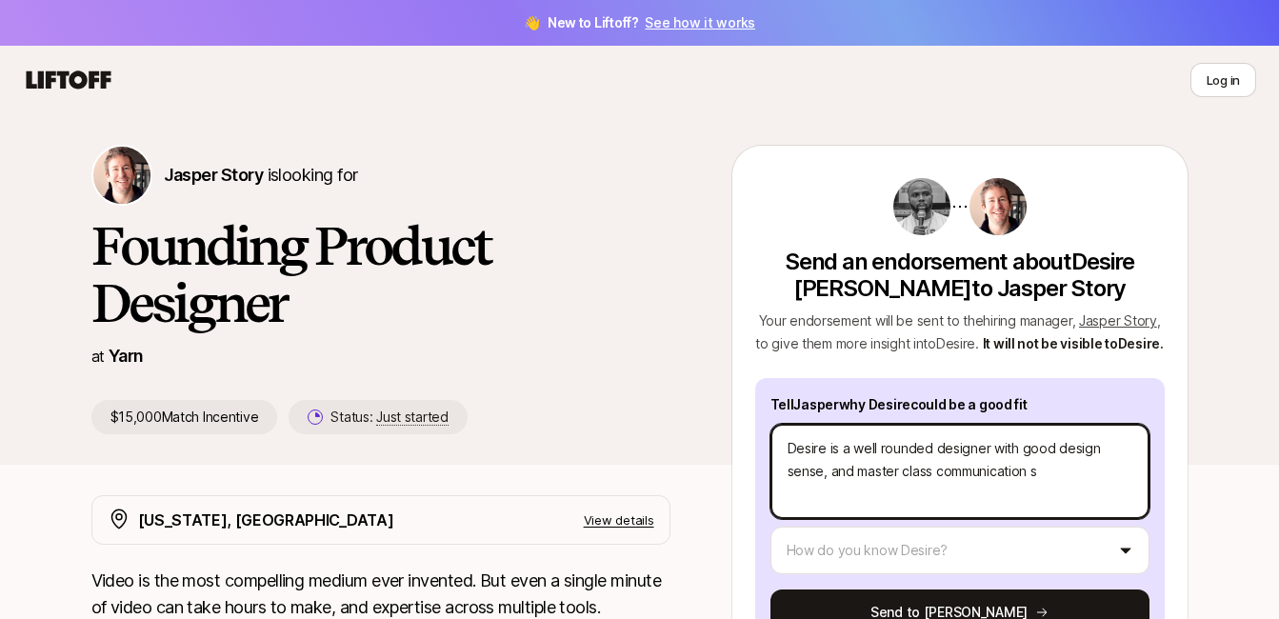
type textarea "Desire is a well rounded designer with good design sense, and master class comm…"
type textarea "x"
type textarea "Desire is a well rounded designer with good design sense, and master class comm…"
type textarea "x"
type textarea "Desire is a well rounded designer with good design sense, and master class comm…"
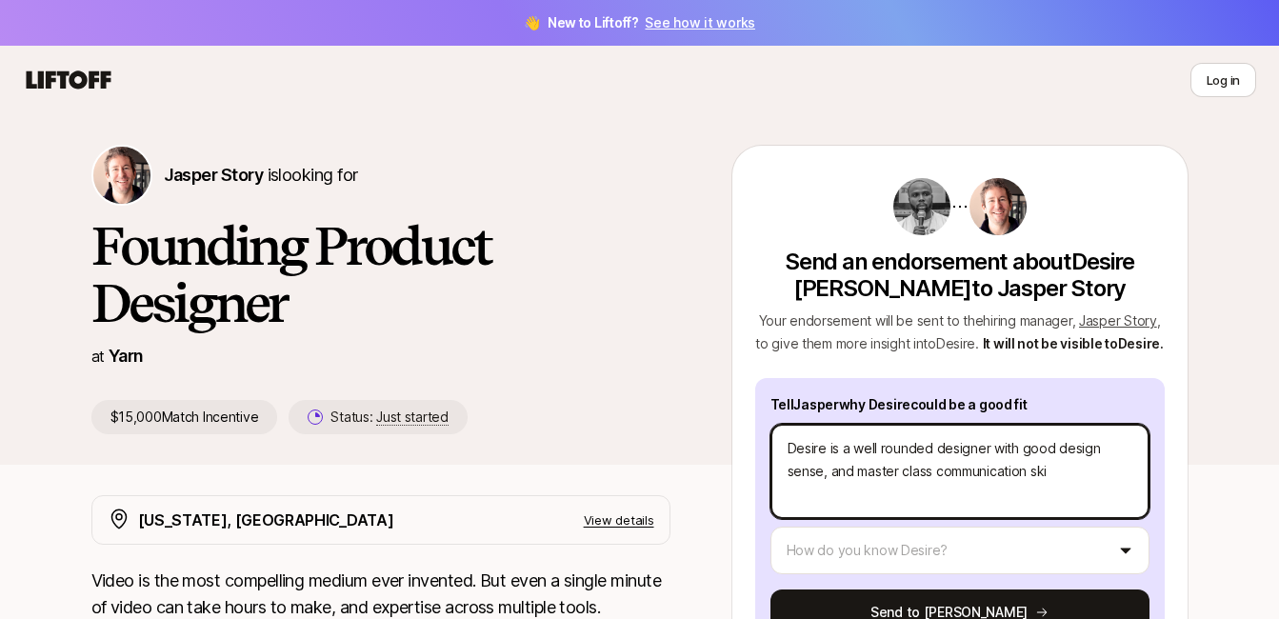
type textarea "x"
type textarea "Desire is a well rounded designer with good design sense, and master class comm…"
type textarea "x"
type textarea "Desire is a well rounded designer with good design sense, and master class comm…"
type textarea "x"
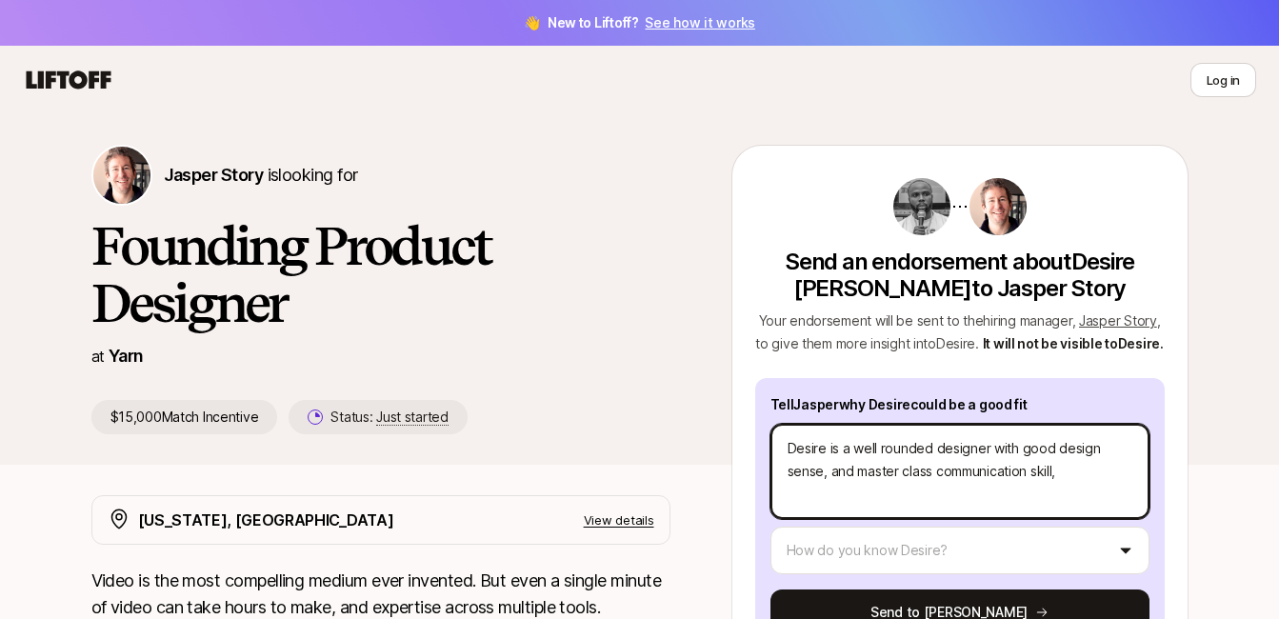
type textarea "Desire is a well rounded designer with good design sense, and master class comm…"
type textarea "x"
type textarea "Desire is a well rounded designer with good design sense, and master class comm…"
type textarea "x"
type textarea "Desire is a well rounded designer with good design sense, and master class comm…"
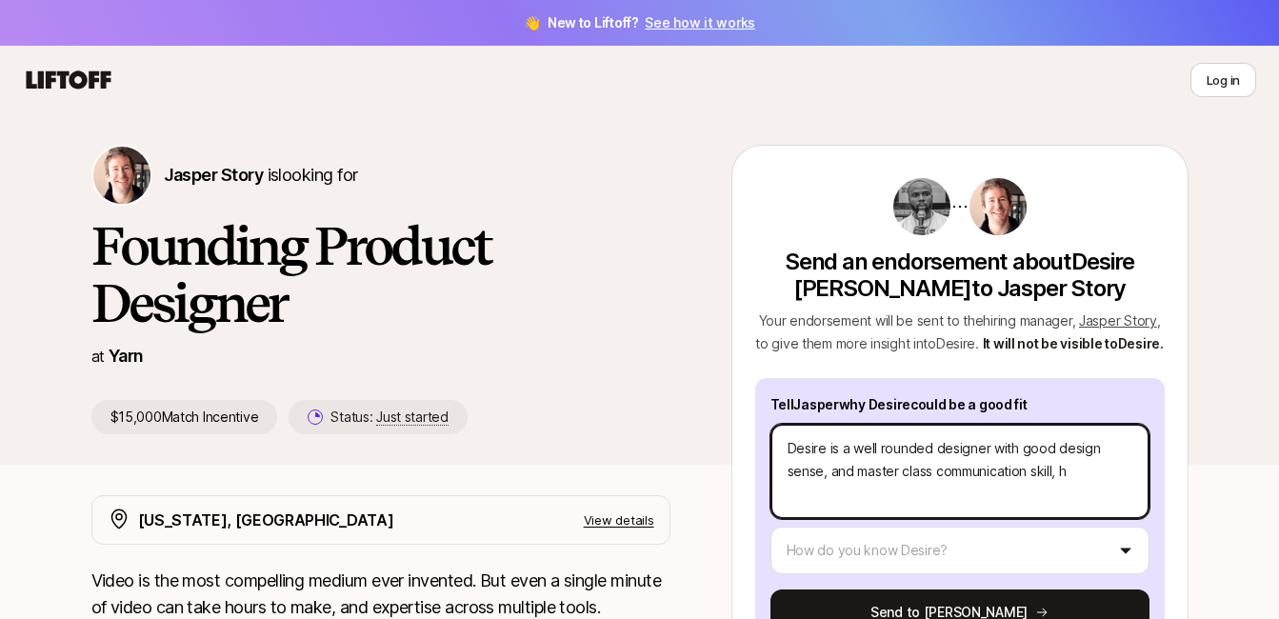
type textarea "x"
type textarea "Desire is a well rounded designer with good design sense, and master class comm…"
type textarea "x"
type textarea "Desire is a well rounded designer with good design sense, and master class comm…"
type textarea "x"
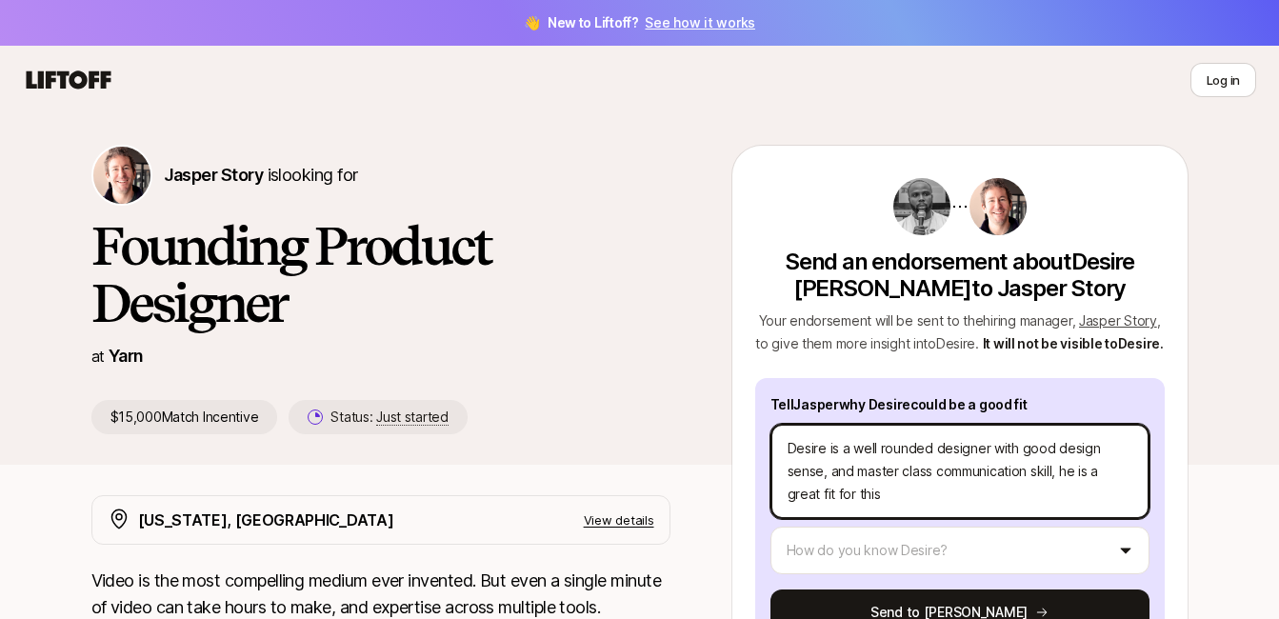
scroll to position [102, 0]
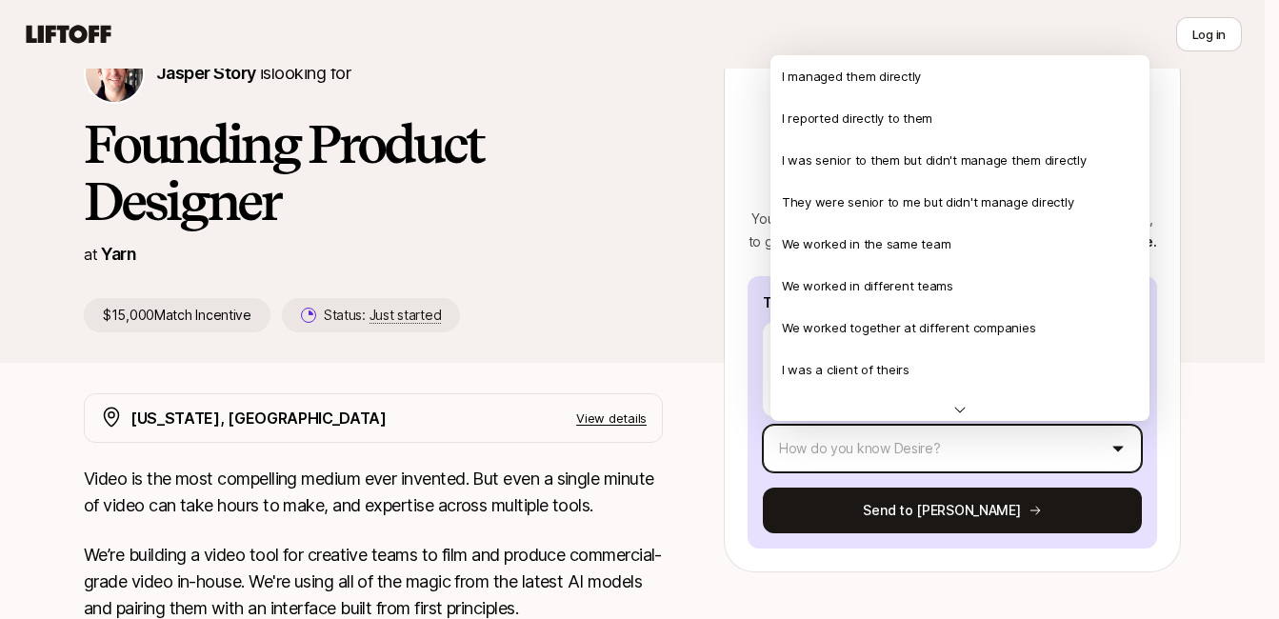
click at [1019, 434] on html "👋 New to Liftoff? See how it works Log in Log in Jasper Story is looking for Fo…" at bounding box center [639, 207] width 1279 height 619
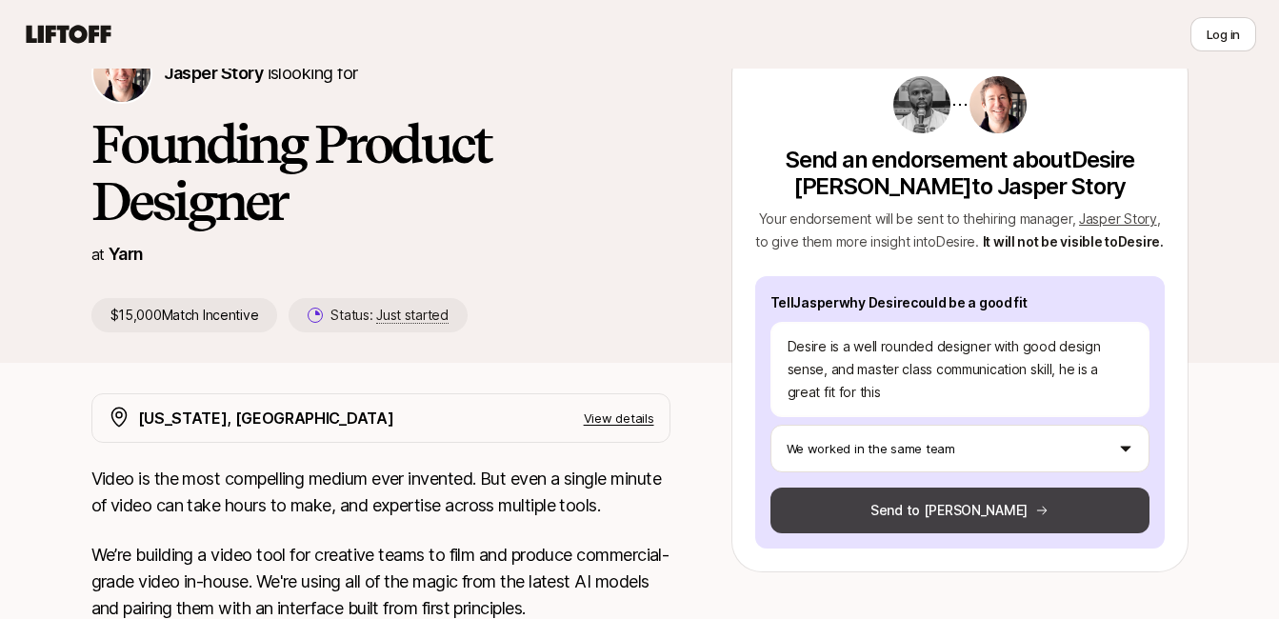
click at [930, 509] on button "Send to [PERSON_NAME]" at bounding box center [960, 511] width 379 height 46
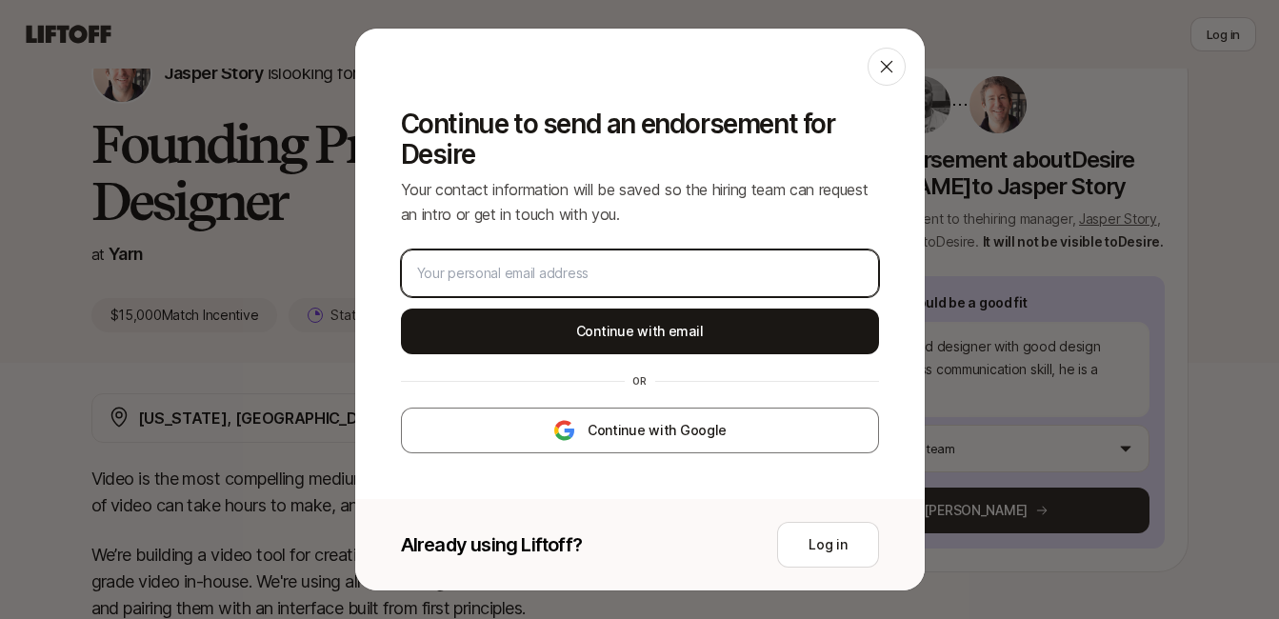
click at [671, 268] on input "email" at bounding box center [640, 273] width 446 height 23
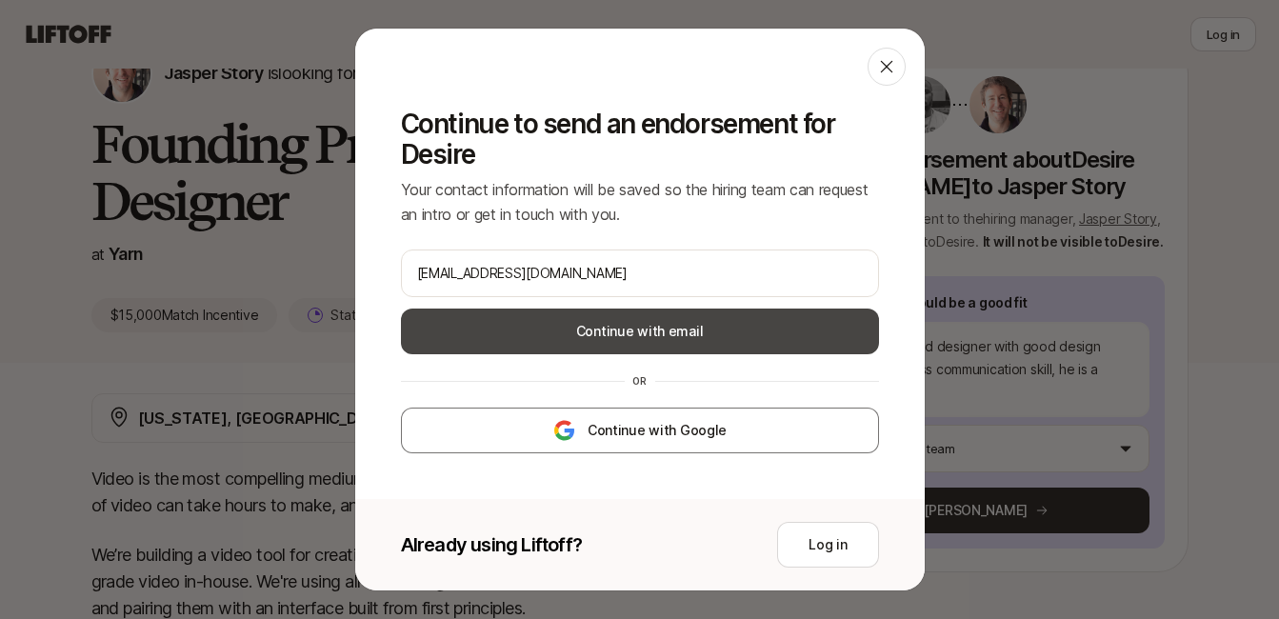
click at [732, 336] on button "Continue with email" at bounding box center [640, 332] width 478 height 46
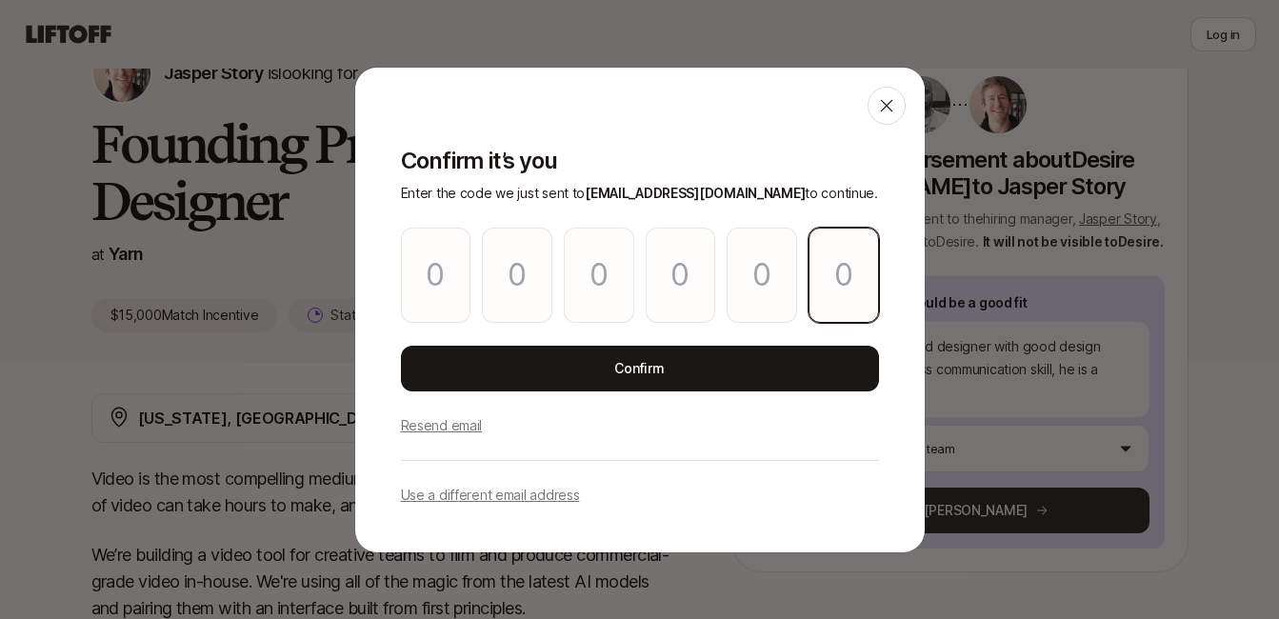
paste input "5"
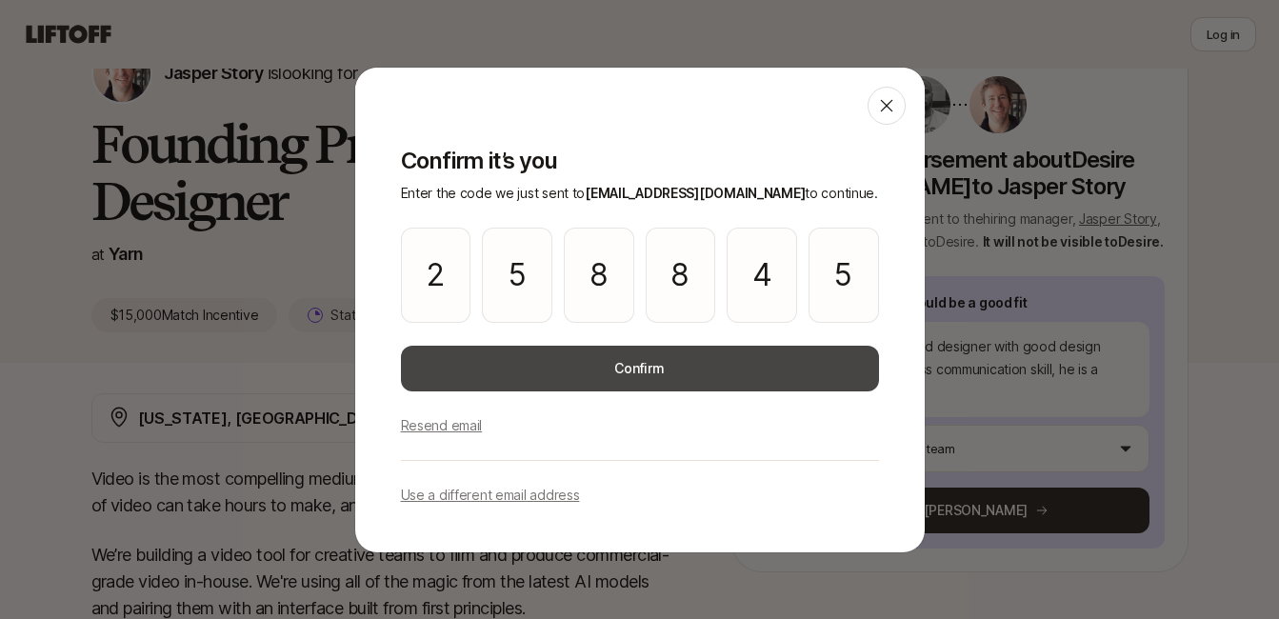
click at [677, 388] on button "Confirm" at bounding box center [640, 369] width 478 height 46
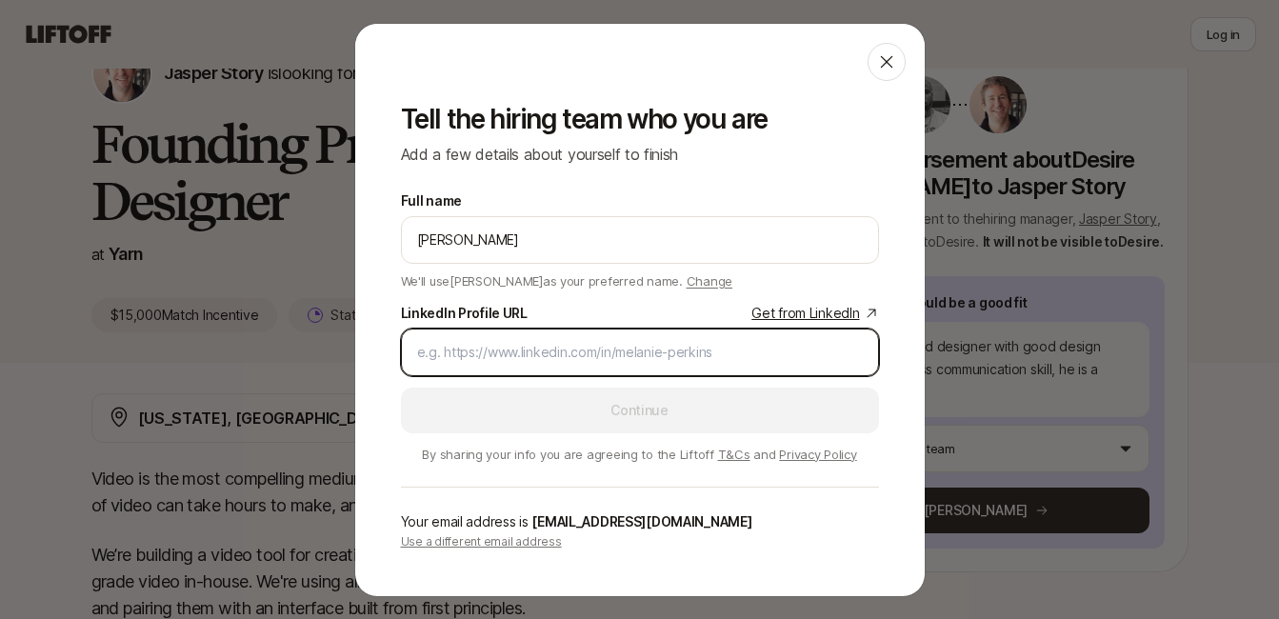
click at [556, 362] on input "LinkedIn Profile URL Get from LinkedIn" at bounding box center [640, 352] width 446 height 23
paste input "[URL][DOMAIN_NAME][PERSON_NAME]"
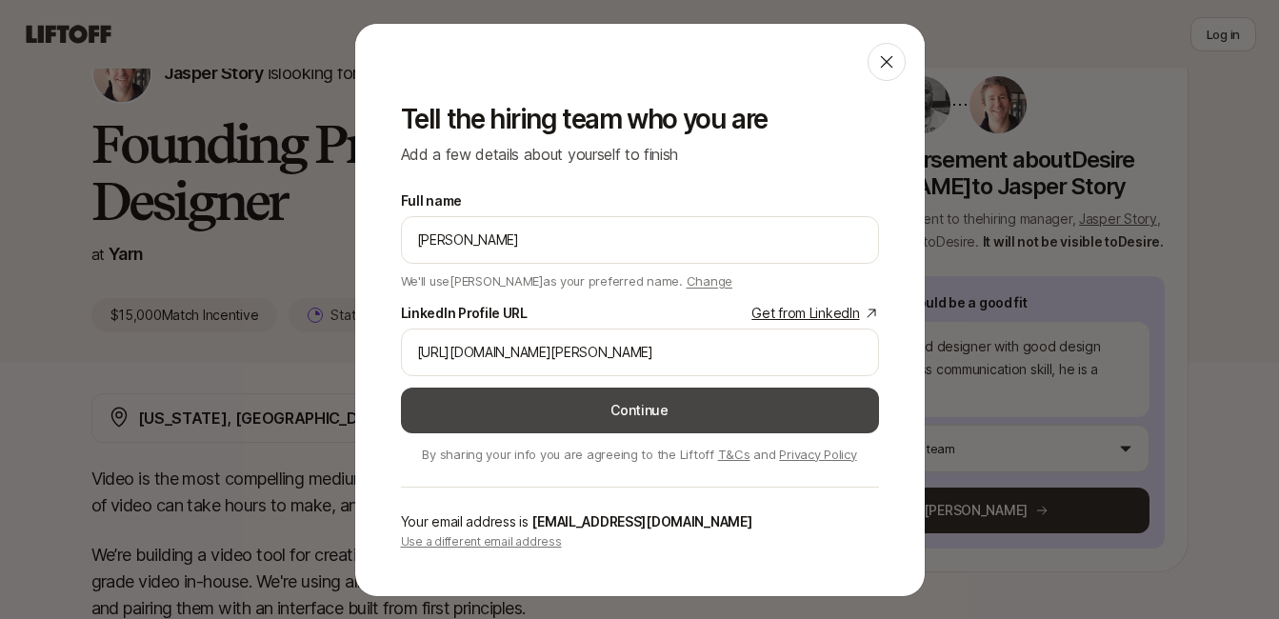
click at [645, 412] on button "Continue" at bounding box center [640, 411] width 478 height 46
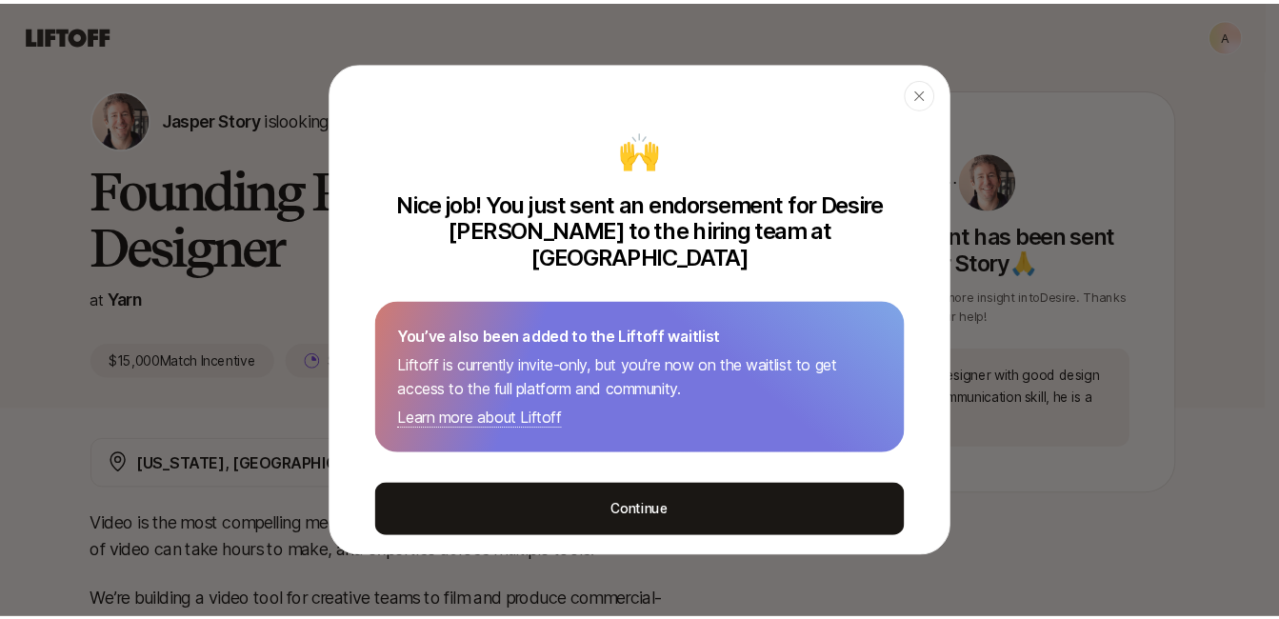
scroll to position [102, 0]
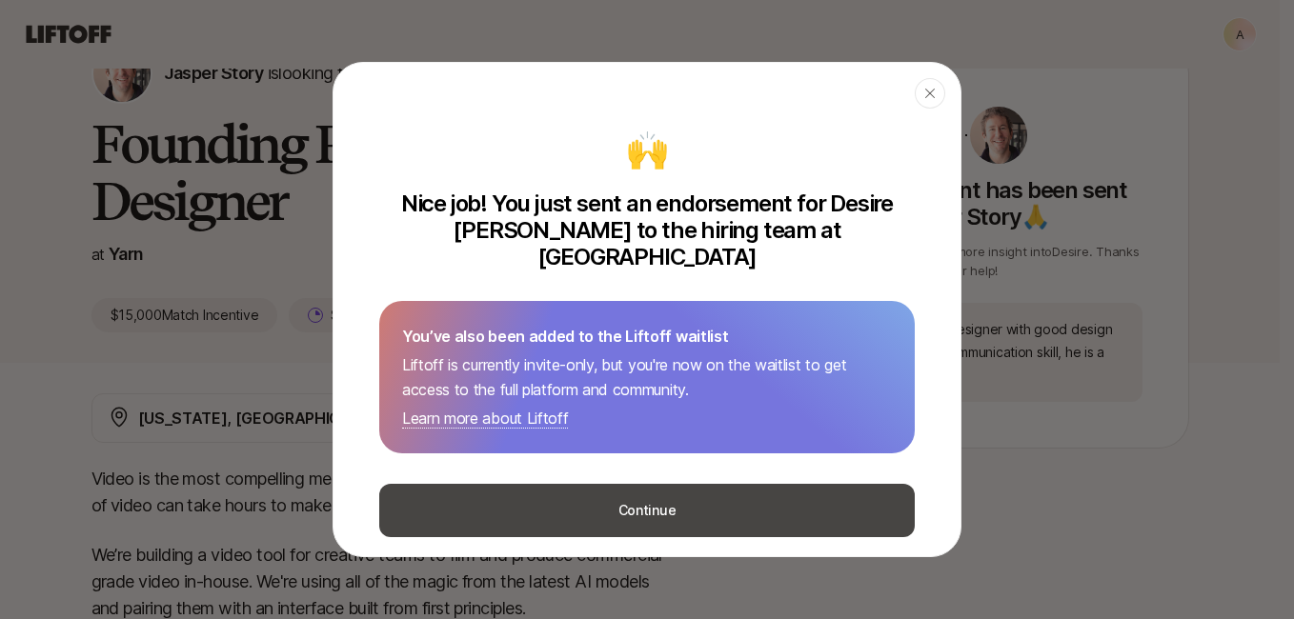
click at [685, 493] on button "Continue" at bounding box center [646, 510] width 535 height 53
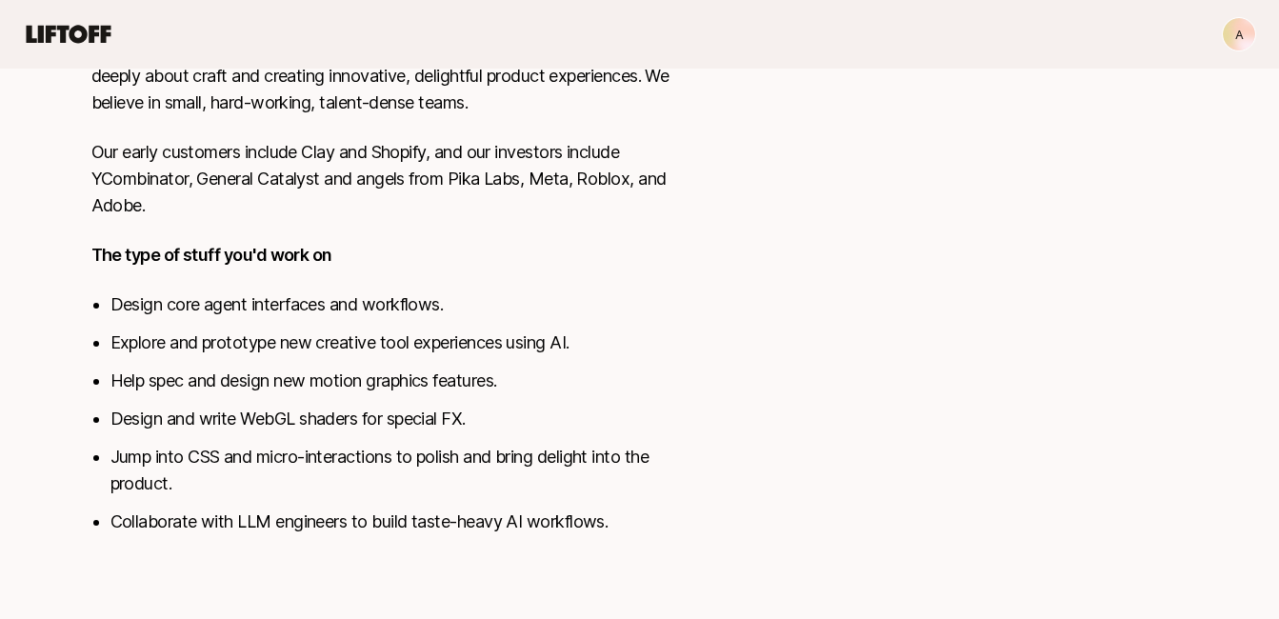
scroll to position [902, 0]
